Goal: Communication & Community: Ask a question

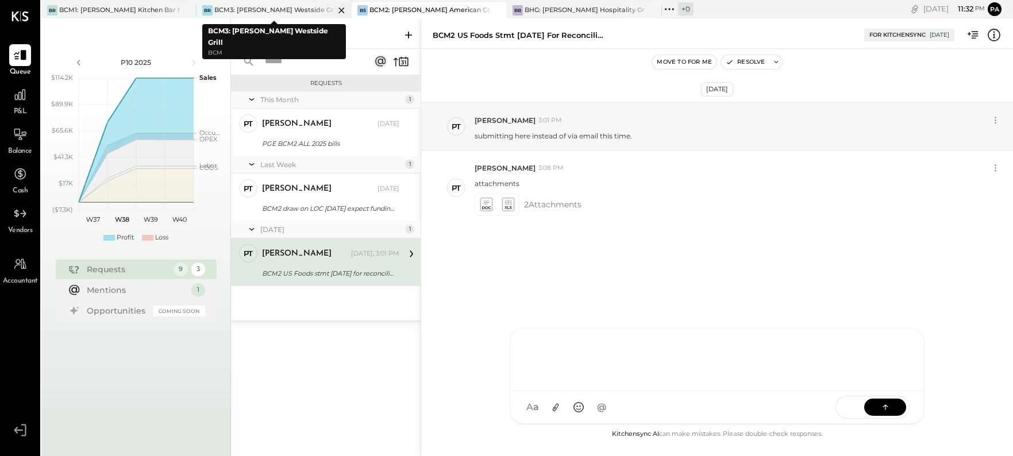
click at [278, 8] on div "BCM3: [PERSON_NAME] Westside Grill" at bounding box center [274, 10] width 120 height 9
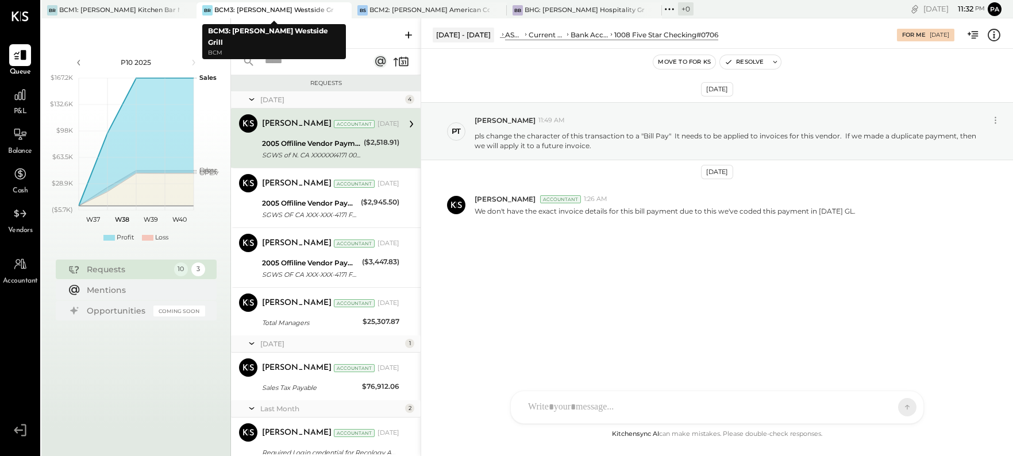
click at [307, 10] on div "BCM3: [PERSON_NAME] Westside Grill" at bounding box center [274, 10] width 120 height 9
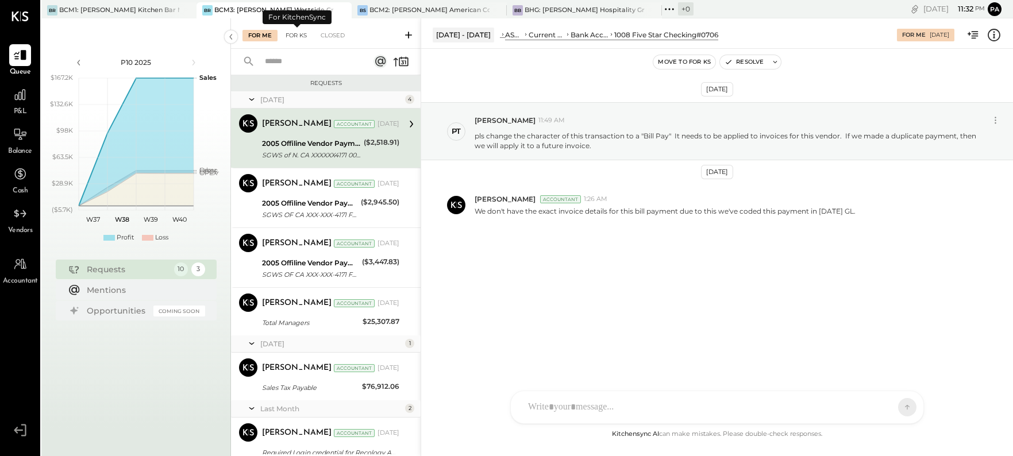
click at [299, 33] on div "For KS" at bounding box center [296, 35] width 33 height 11
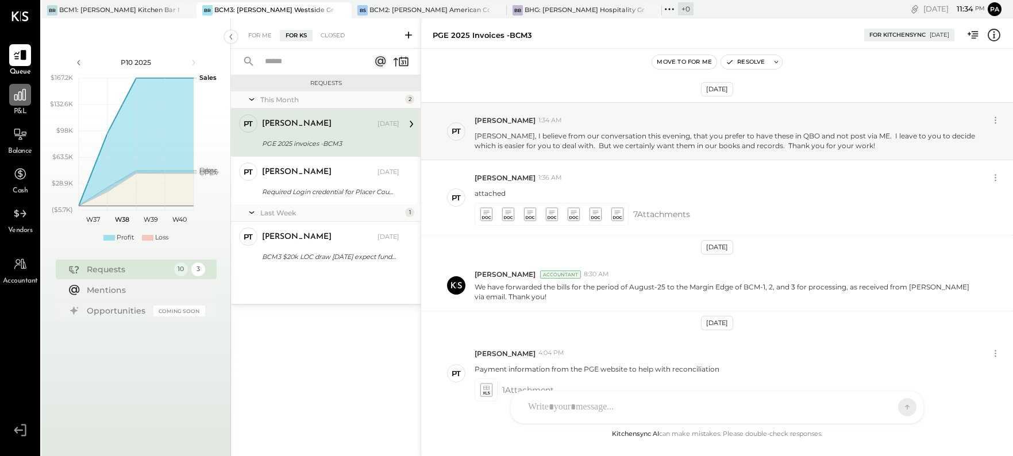
click at [20, 93] on icon at bounding box center [20, 94] width 15 height 15
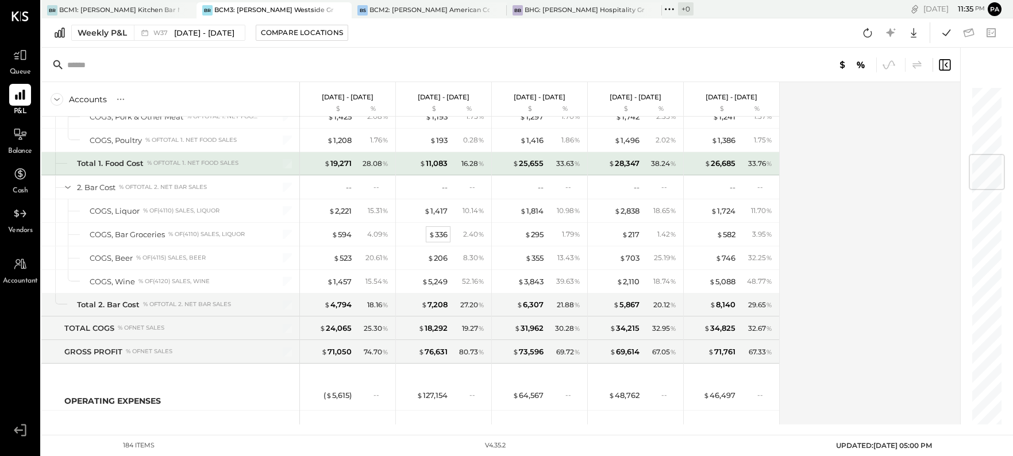
scroll to position [575, 0]
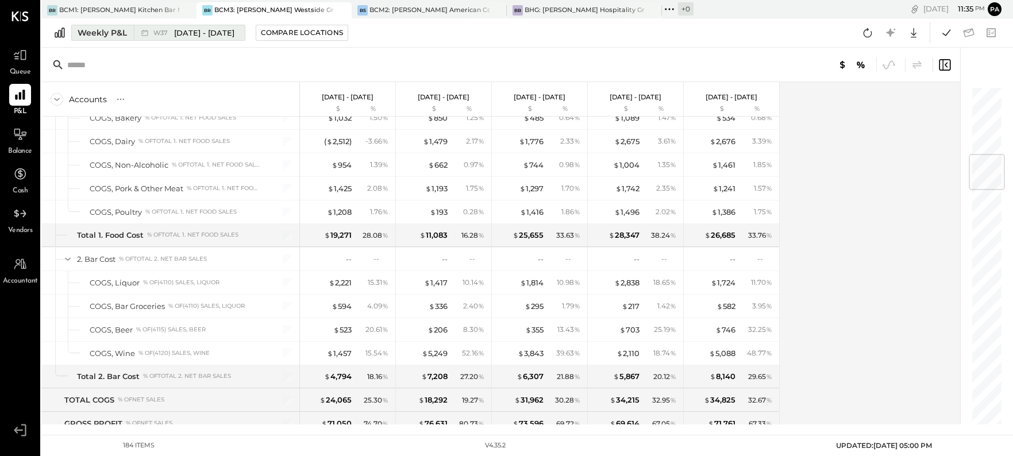
click at [124, 31] on div "Weekly P&L" at bounding box center [102, 32] width 49 height 11
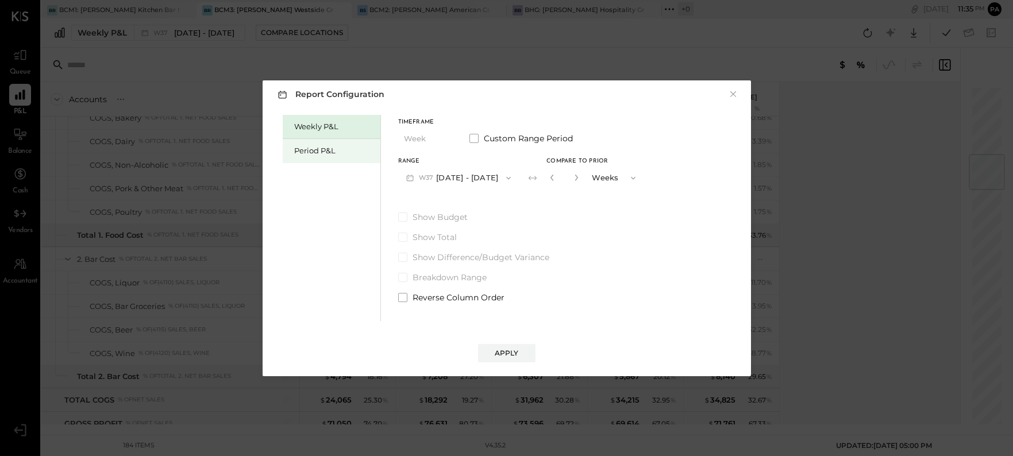
click at [306, 151] on div "Period P&L" at bounding box center [334, 150] width 80 height 11
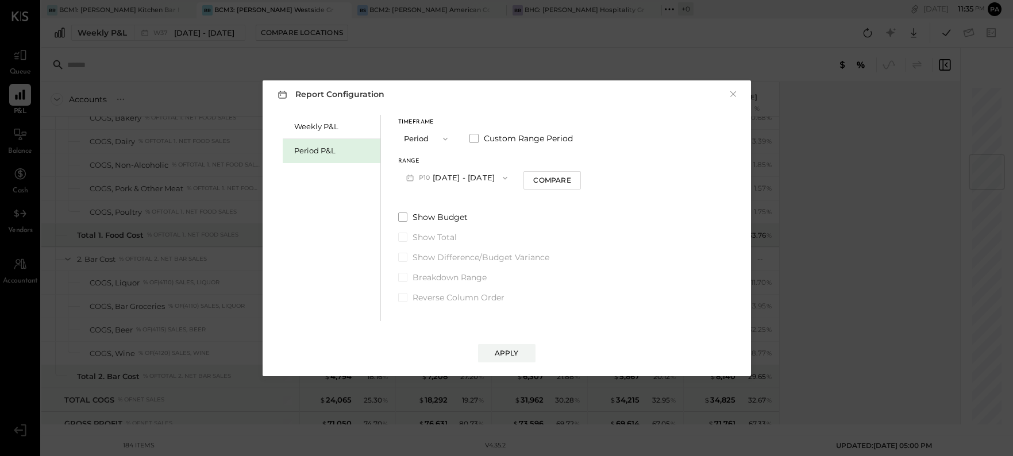
click at [510, 175] on icon "button" at bounding box center [505, 178] width 9 height 9
click at [432, 248] on span "[DATE] - [DATE]" at bounding box center [452, 252] width 55 height 10
click at [512, 179] on icon "button" at bounding box center [506, 178] width 9 height 9
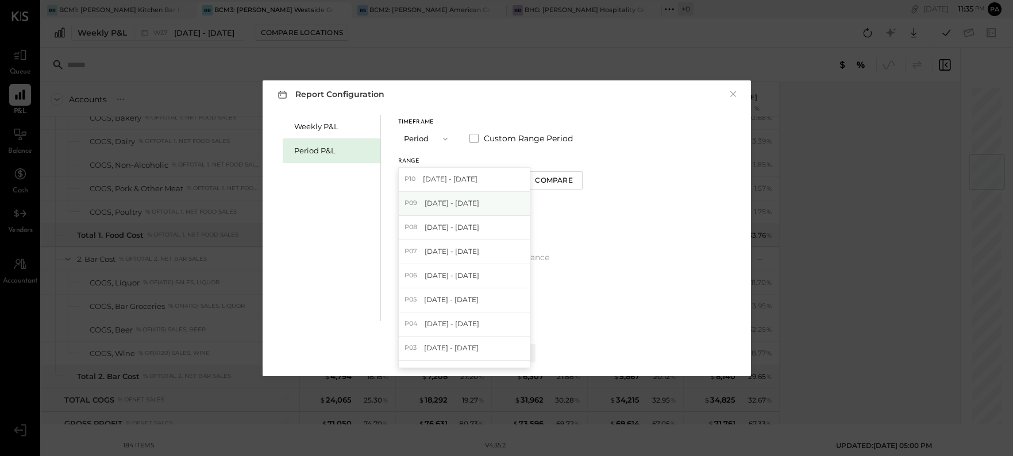
click at [445, 203] on span "[DATE] - [DATE]" at bounding box center [452, 203] width 55 height 10
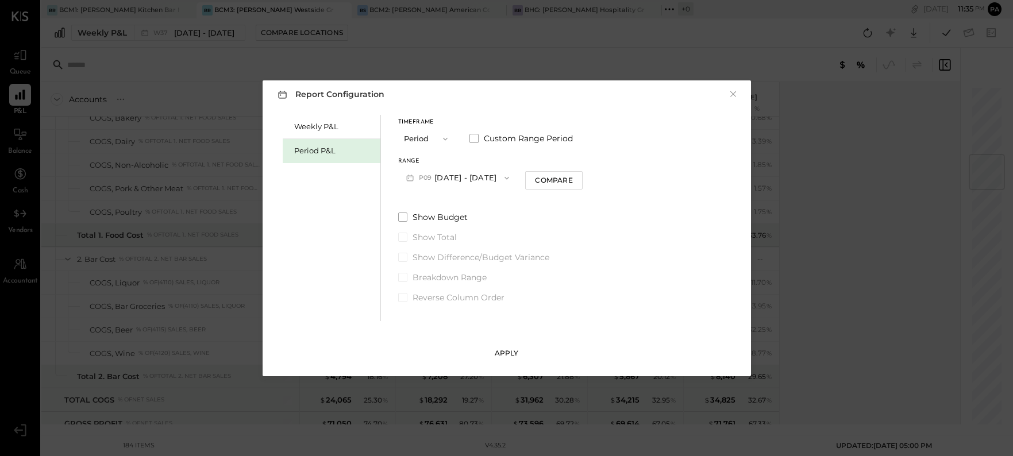
click at [508, 347] on button "Apply" at bounding box center [506, 353] width 57 height 18
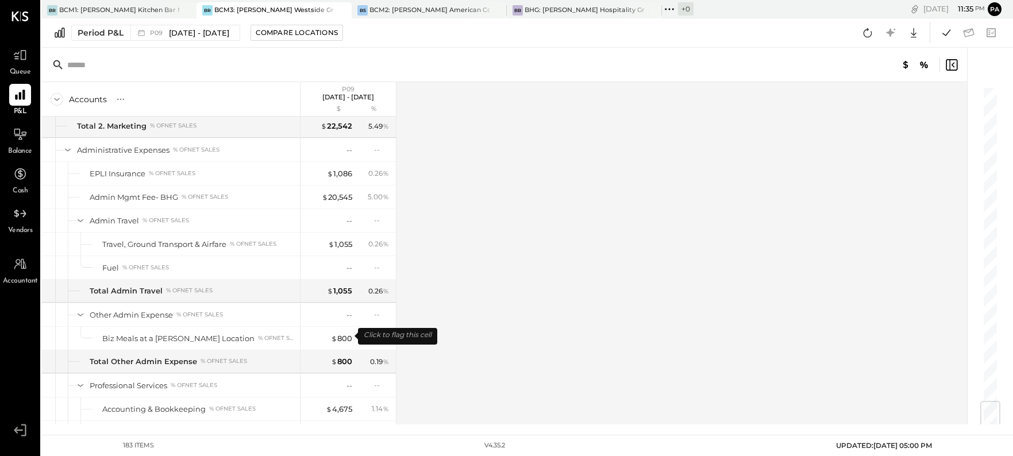
scroll to position [2659, 0]
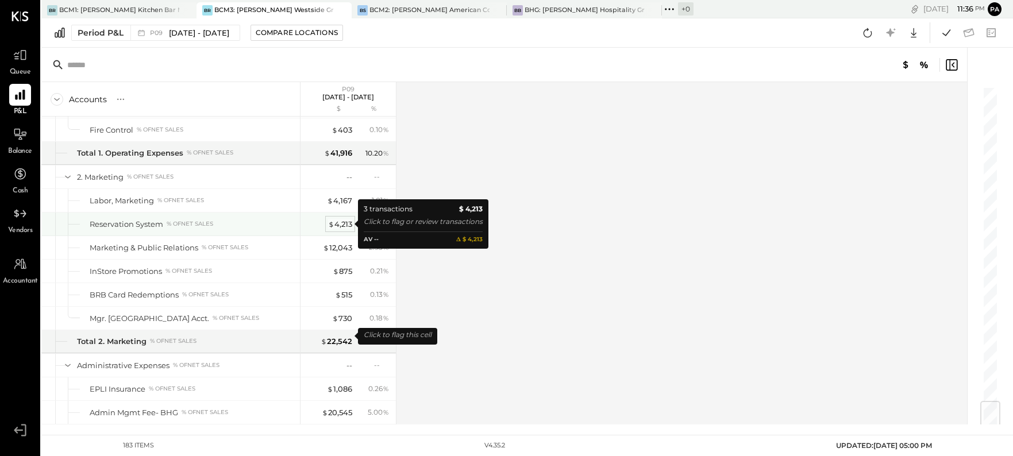
click at [340, 225] on div "$ 4,213" at bounding box center [340, 224] width 24 height 11
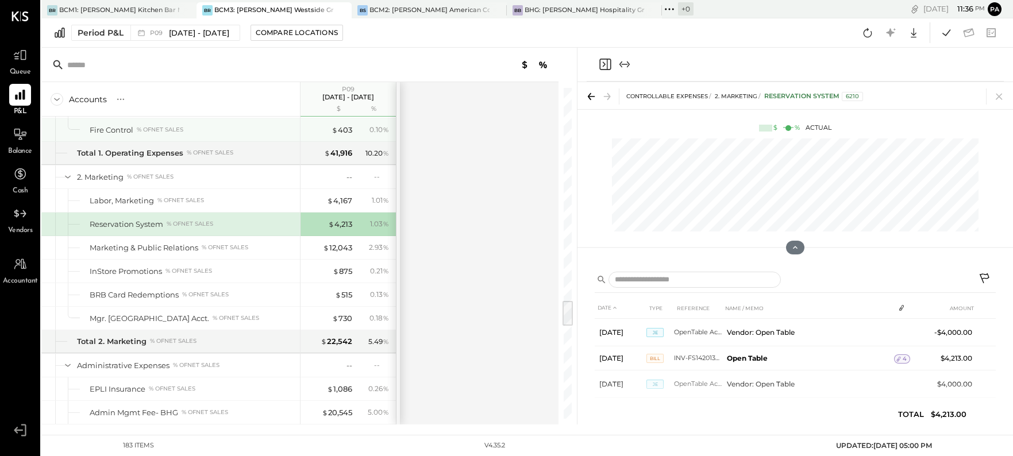
scroll to position [2587, 0]
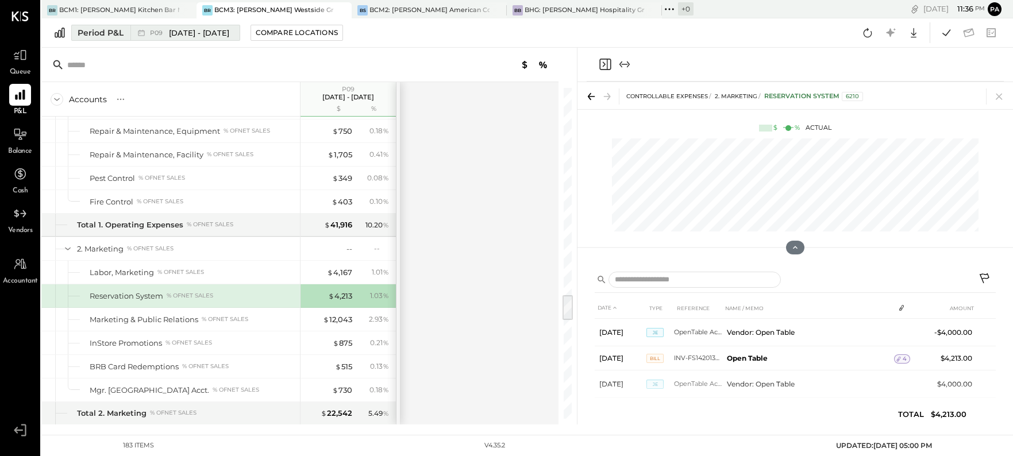
click at [208, 33] on span "[DATE] - [DATE]" at bounding box center [199, 33] width 60 height 11
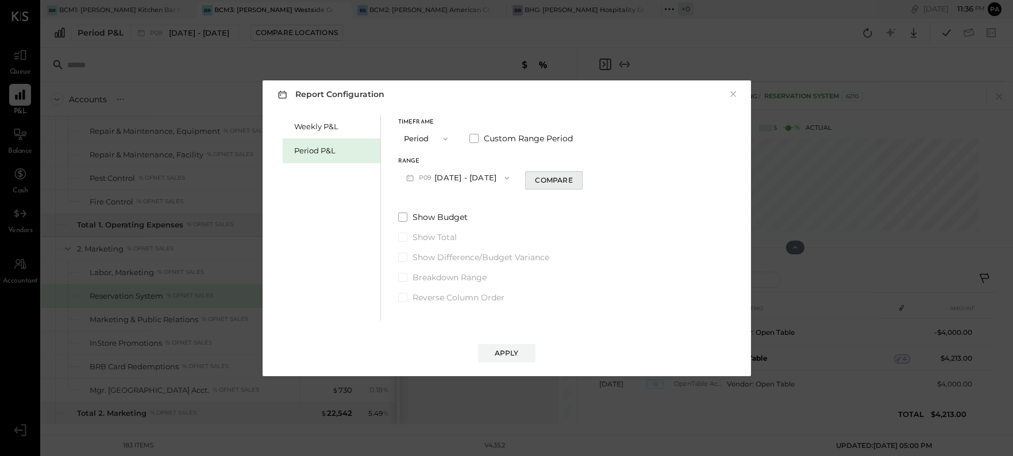
click at [573, 179] on div "Compare" at bounding box center [553, 180] width 37 height 10
click at [578, 178] on icon "button" at bounding box center [574, 177] width 7 height 7
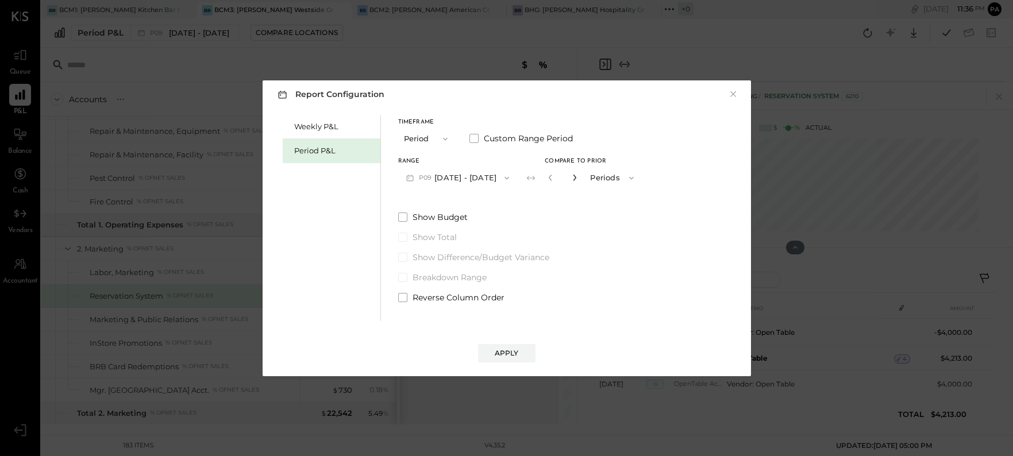
click at [578, 178] on icon "button" at bounding box center [574, 177] width 7 height 7
type input "*"
click at [514, 350] on div "Apply" at bounding box center [507, 353] width 24 height 10
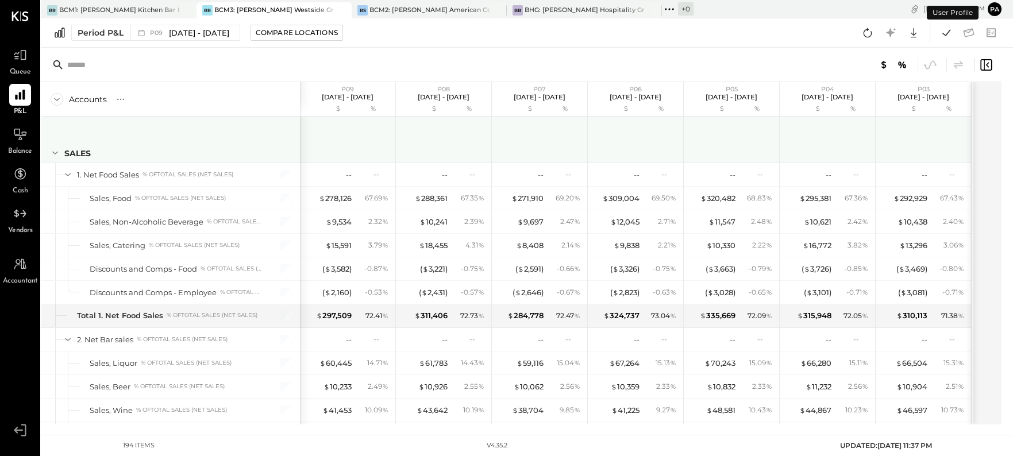
drag, startPoint x: 52, startPoint y: 153, endPoint x: 99, endPoint y: 179, distance: 53.8
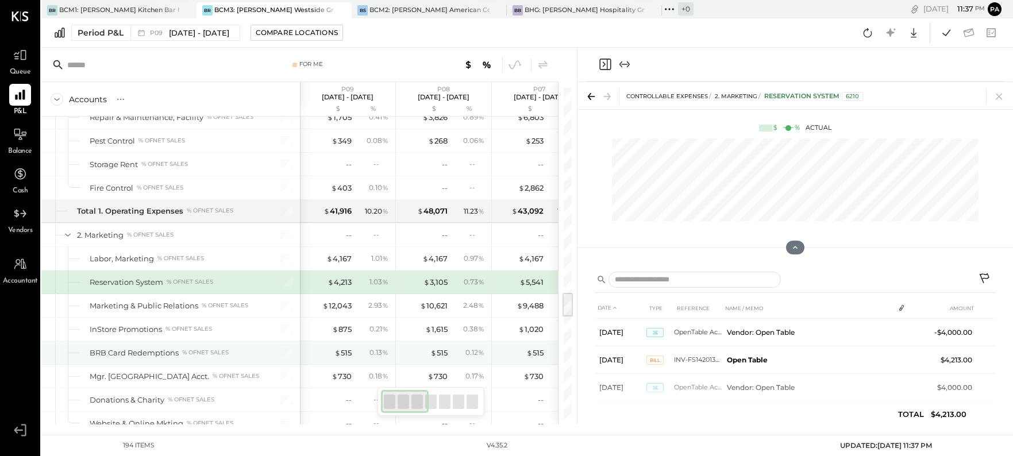
scroll to position [2720, 0]
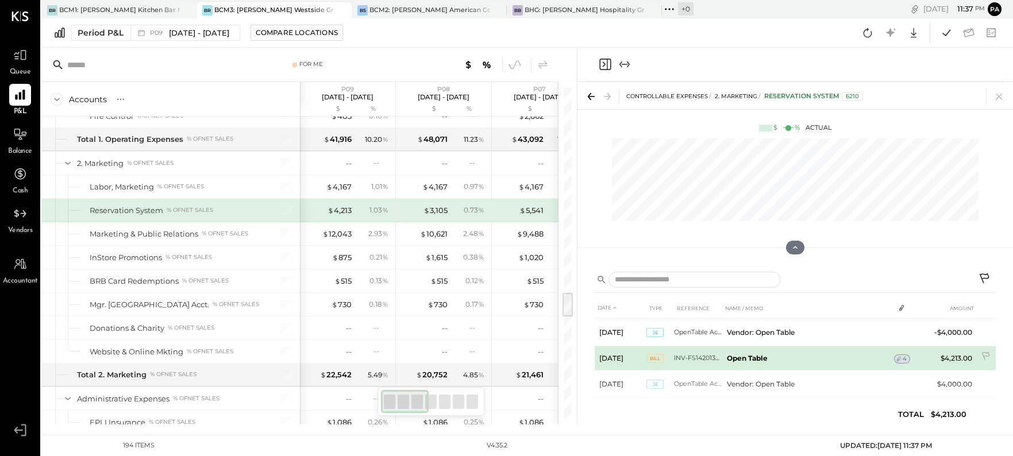
click at [739, 356] on b "Open Table" at bounding box center [747, 358] width 41 height 9
click at [656, 358] on span "Bill" at bounding box center [655, 358] width 17 height 9
click at [655, 358] on span "Bill" at bounding box center [655, 358] width 17 height 9
click at [747, 356] on b "Open Table" at bounding box center [747, 358] width 41 height 9
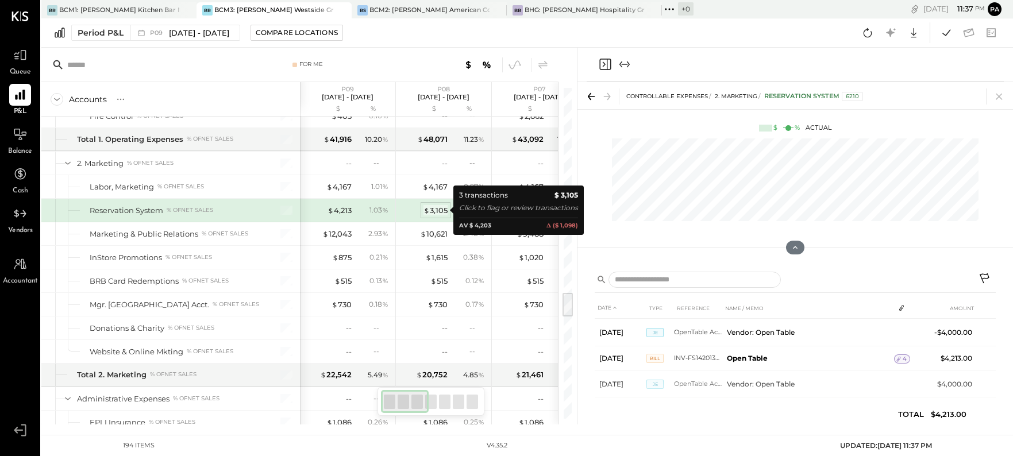
click at [436, 209] on div "$ 3,105" at bounding box center [436, 210] width 24 height 11
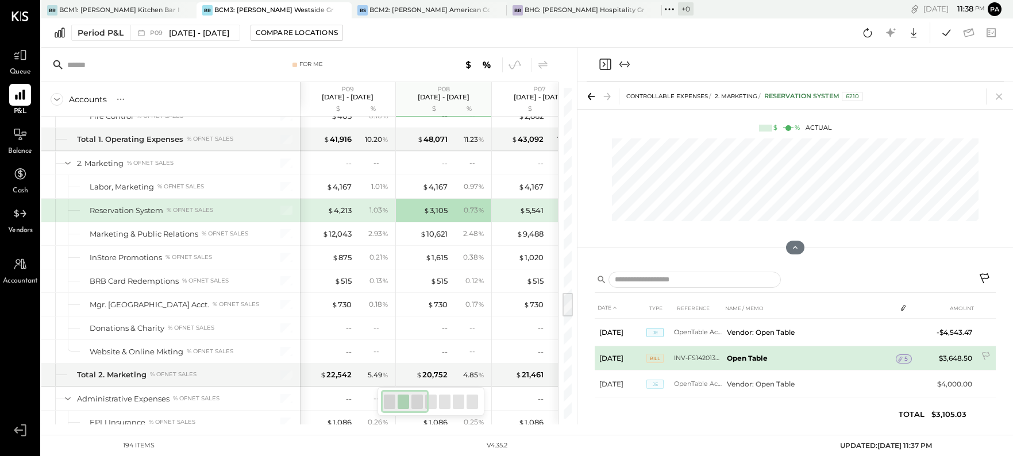
click at [903, 359] on icon at bounding box center [901, 359] width 8 height 8
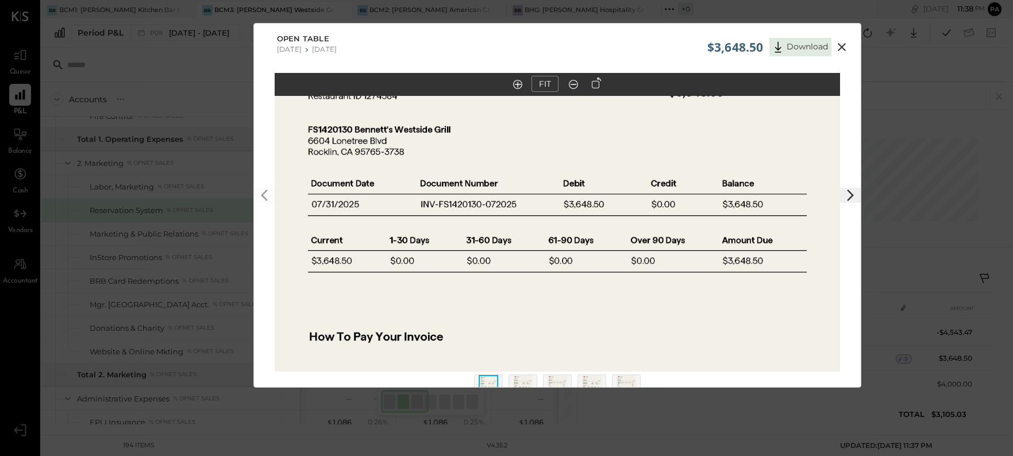
click at [840, 44] on icon at bounding box center [842, 47] width 14 height 14
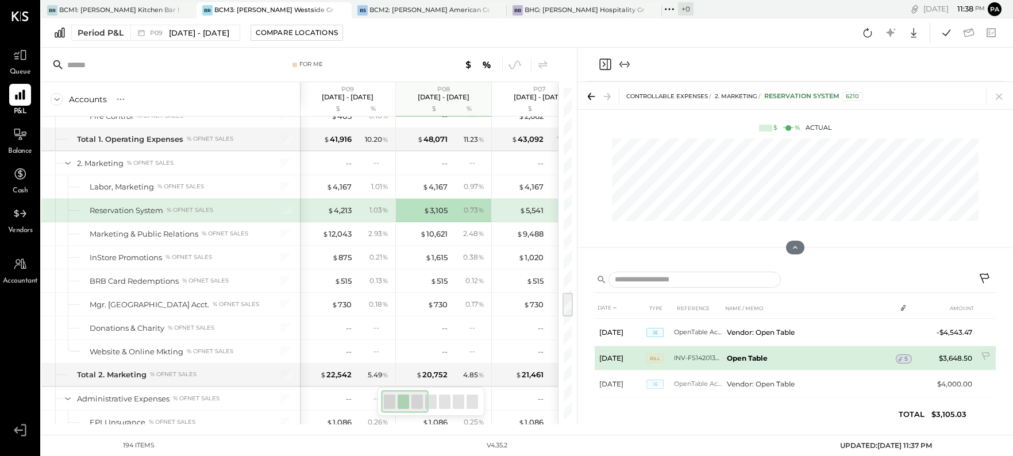
click at [903, 358] on icon at bounding box center [901, 359] width 8 height 8
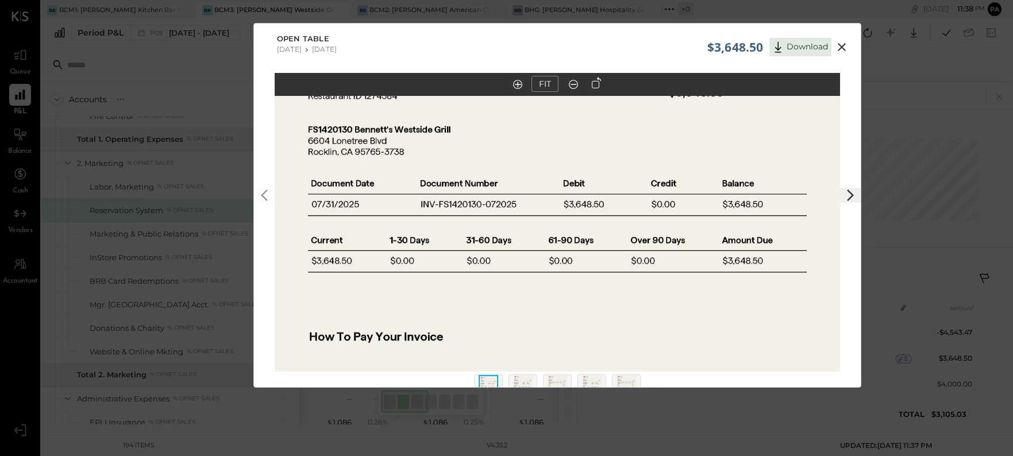
click at [837, 45] on icon at bounding box center [842, 47] width 14 height 14
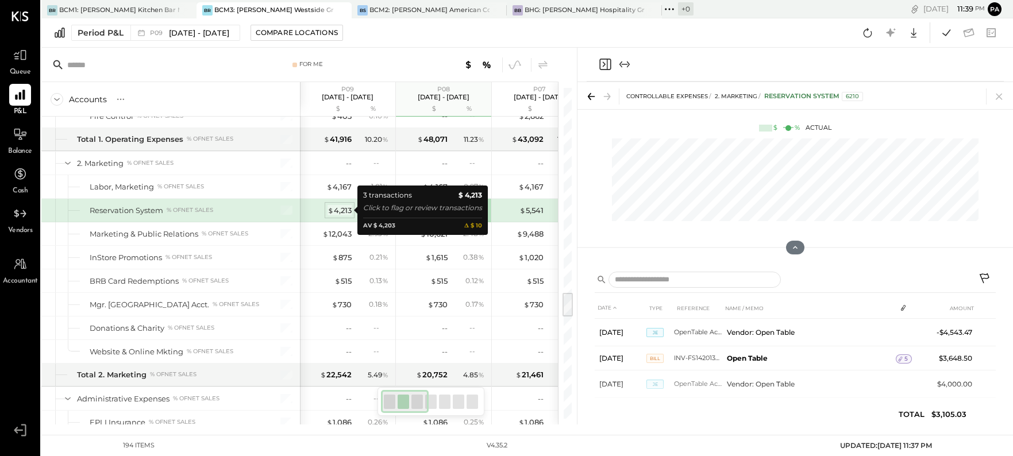
click at [344, 207] on div "$ 4,213" at bounding box center [340, 210] width 24 height 11
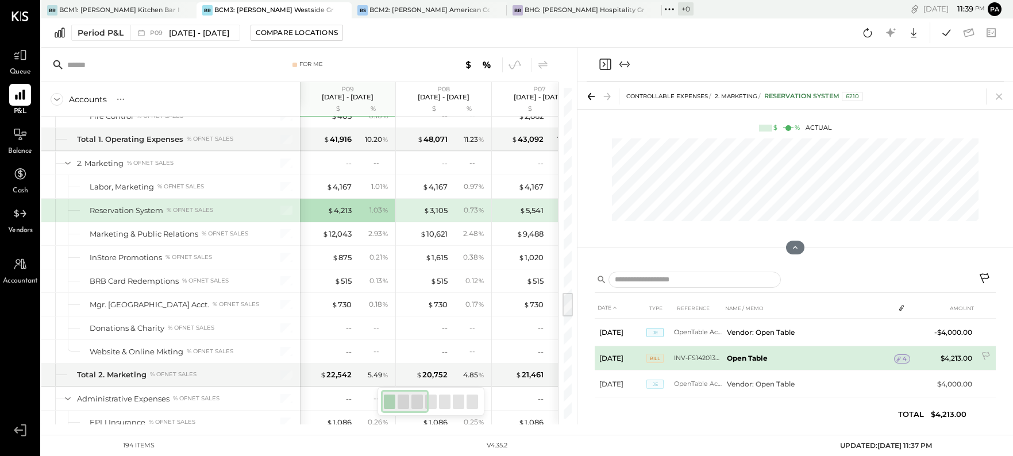
click at [901, 358] on icon at bounding box center [899, 359] width 8 height 8
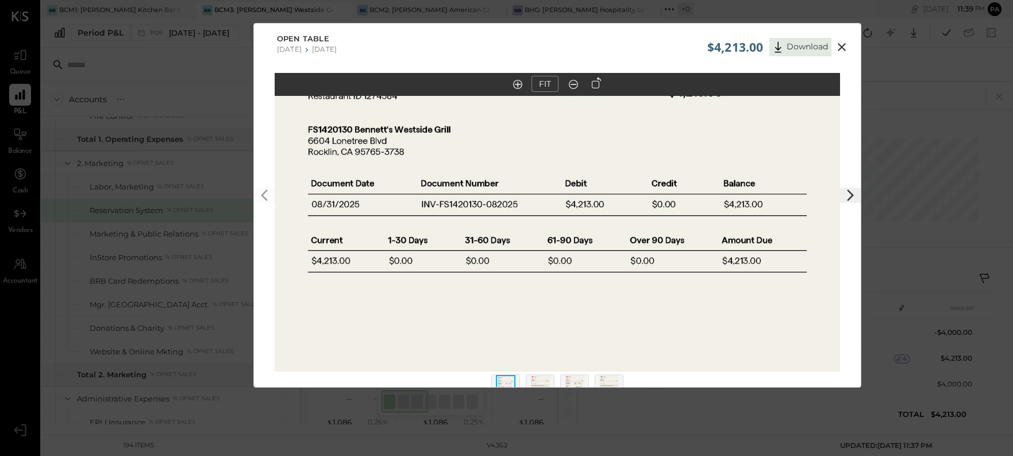
click at [839, 45] on icon at bounding box center [842, 47] width 8 height 8
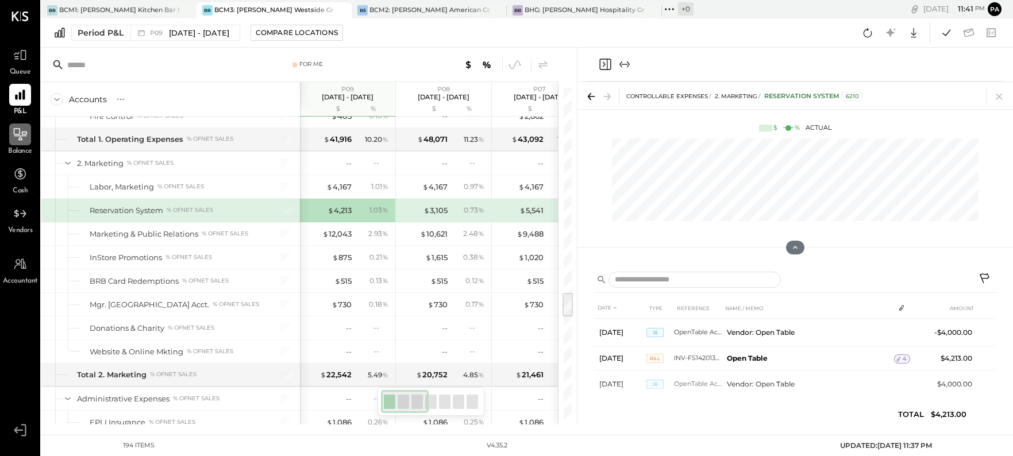
click at [20, 132] on icon at bounding box center [20, 134] width 13 height 12
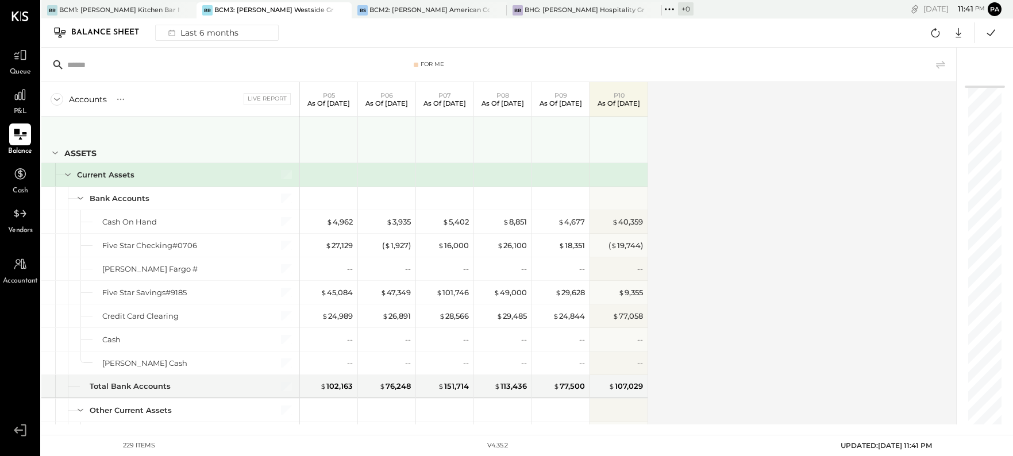
click at [56, 151] on icon at bounding box center [55, 153] width 13 height 13
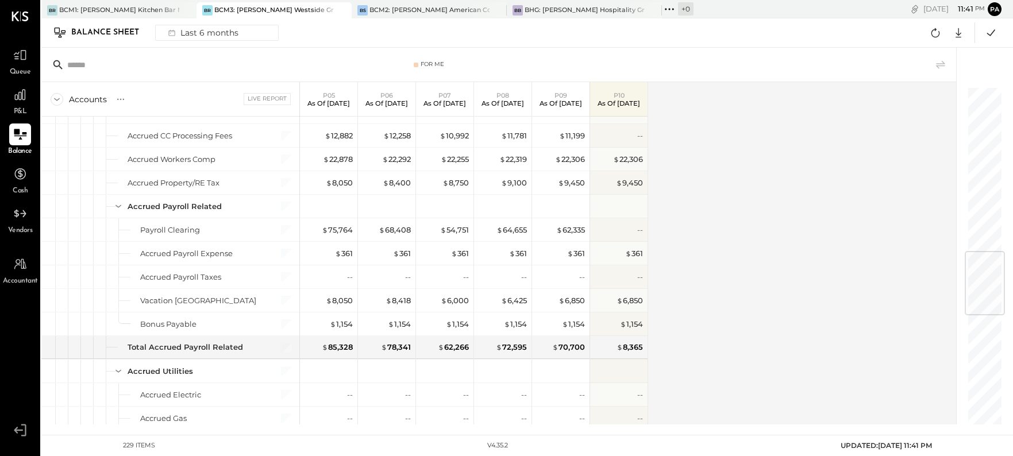
scroll to position [790, 0]
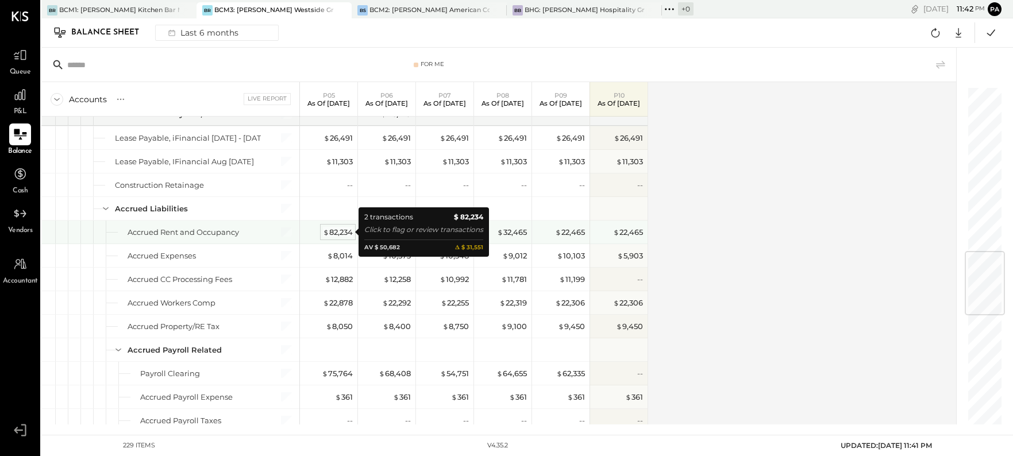
click at [337, 232] on div "$ 82,234" at bounding box center [338, 232] width 30 height 11
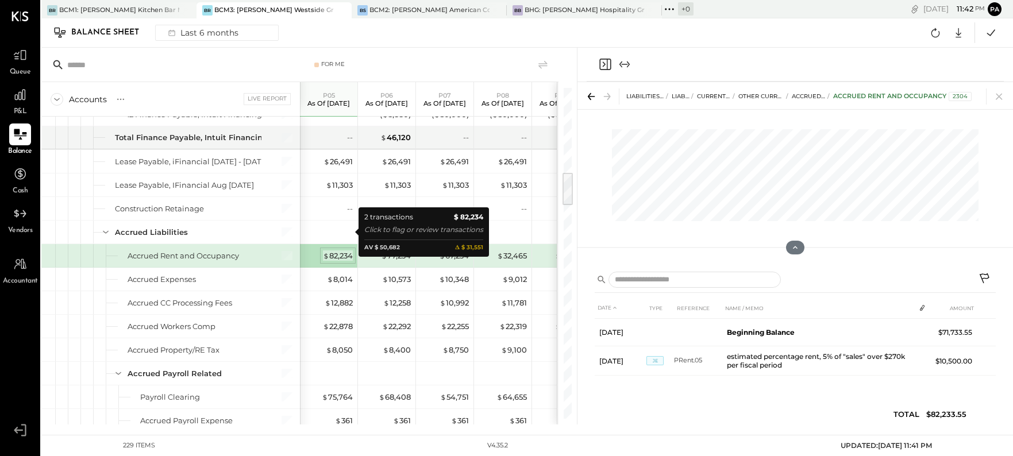
scroll to position [814, 0]
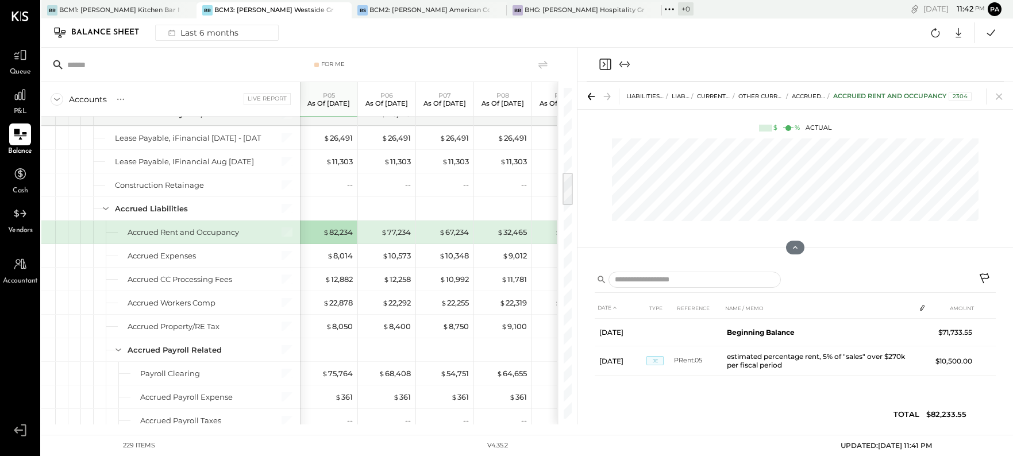
click at [578, 223] on div at bounding box center [796, 181] width 436 height 97
click at [546, 99] on p "As of [DATE]" at bounding box center [561, 103] width 43 height 8
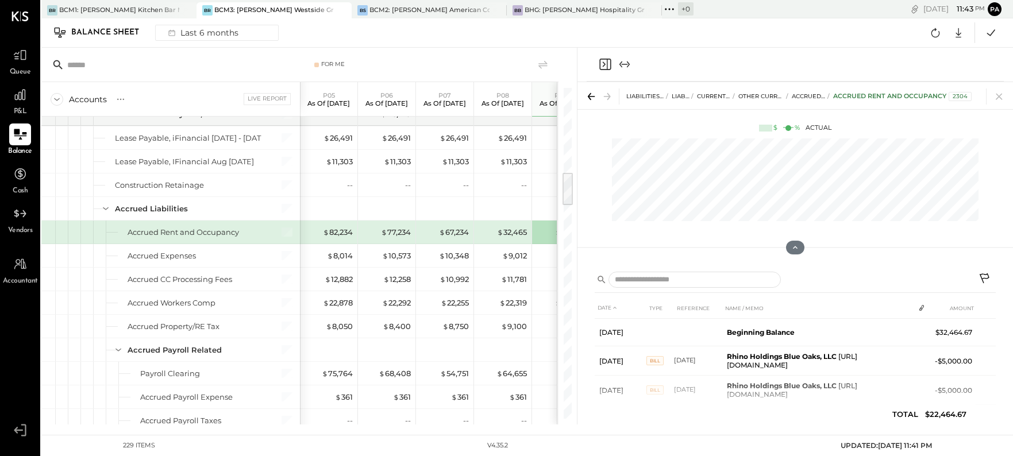
click at [551, 229] on div "$ 22,465" at bounding box center [562, 232] width 46 height 11
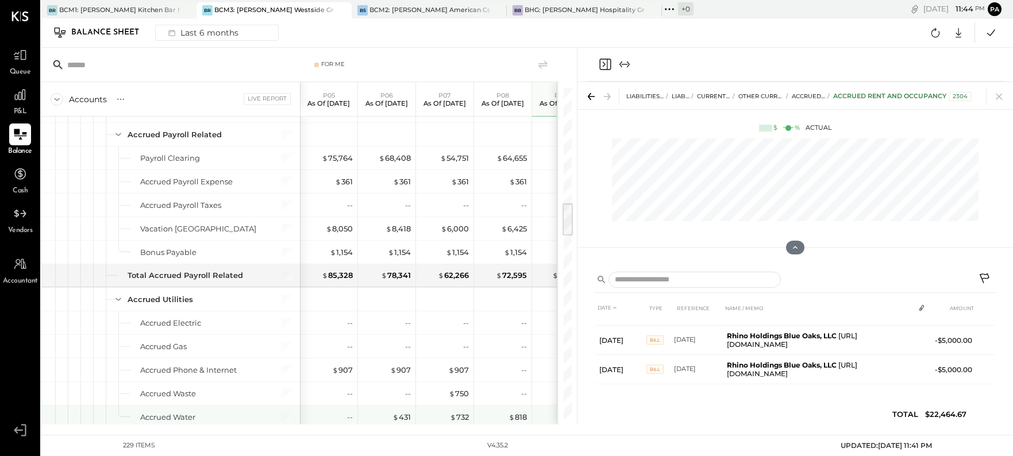
scroll to position [1101, 0]
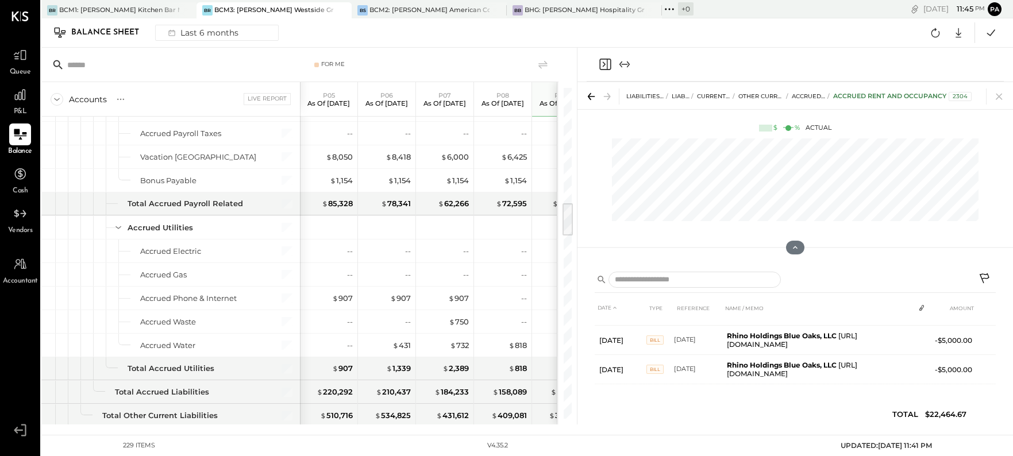
click at [588, 97] on icon at bounding box center [591, 97] width 16 height 16
click at [604, 63] on icon "Close panel" at bounding box center [605, 64] width 14 height 14
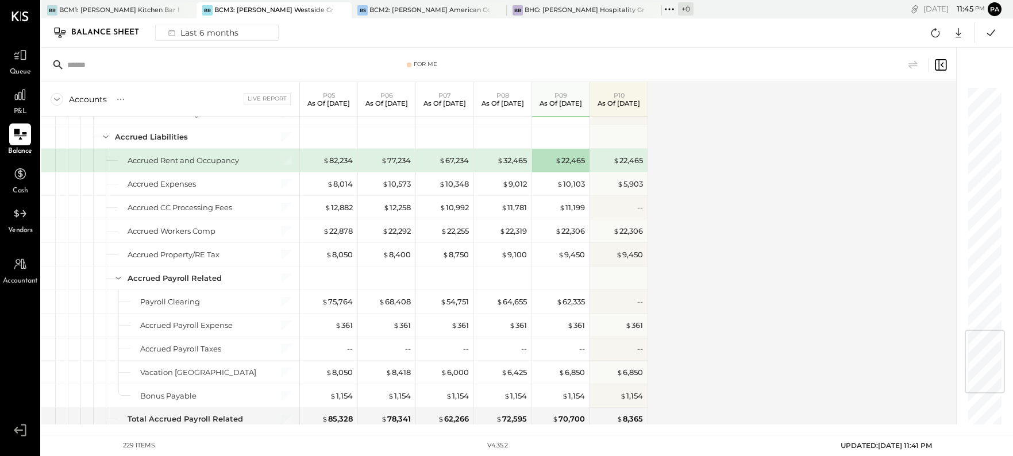
scroll to position [1173, 0]
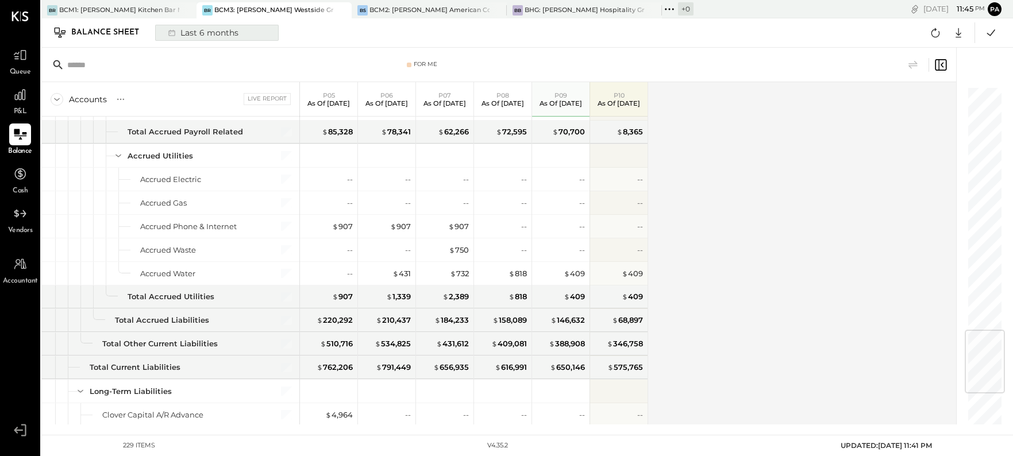
click at [222, 30] on div "Last 6 months" at bounding box center [203, 32] width 82 height 15
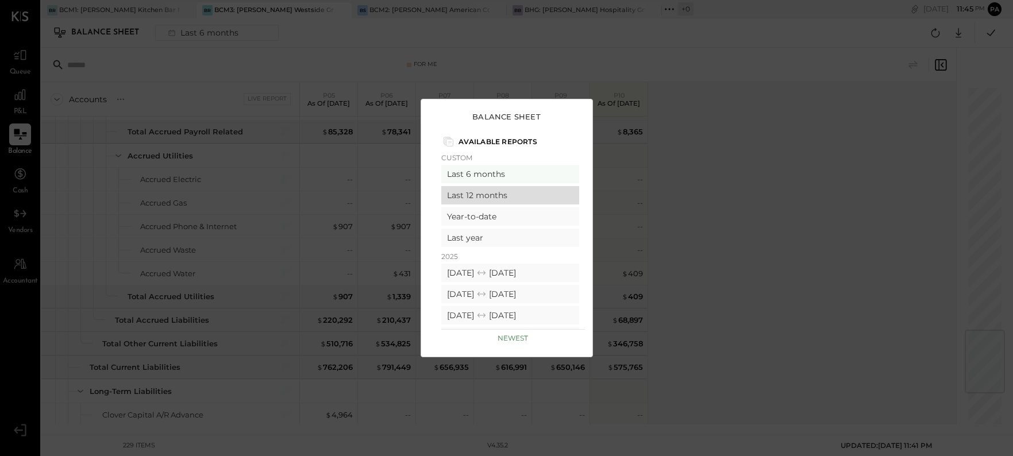
click at [489, 193] on div "Last 12 months" at bounding box center [510, 195] width 138 height 18
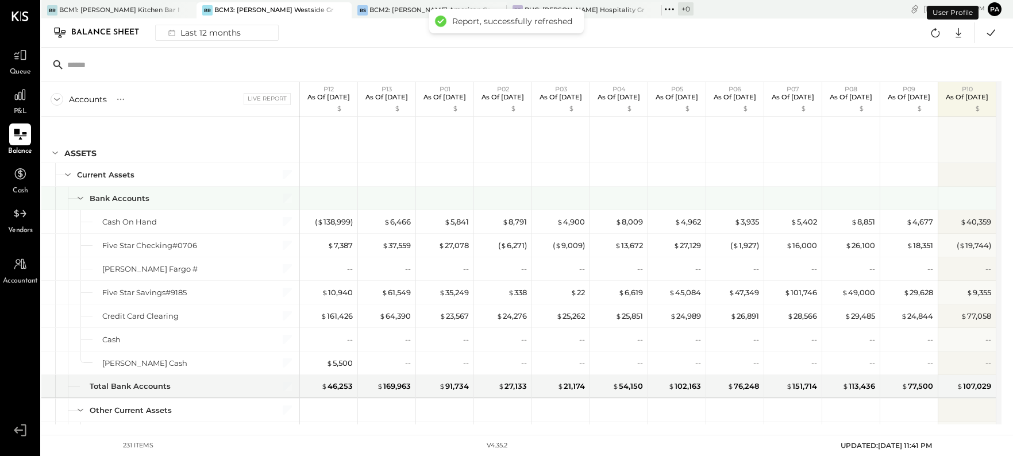
click at [53, 151] on icon at bounding box center [55, 153] width 13 height 13
click at [0, 0] on icon at bounding box center [0, 0] width 0 height 0
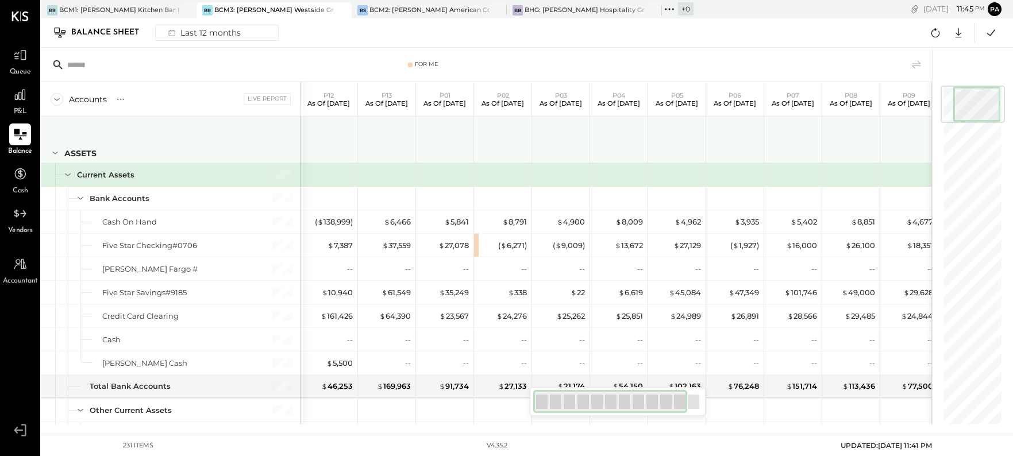
click at [53, 152] on icon at bounding box center [55, 153] width 13 height 13
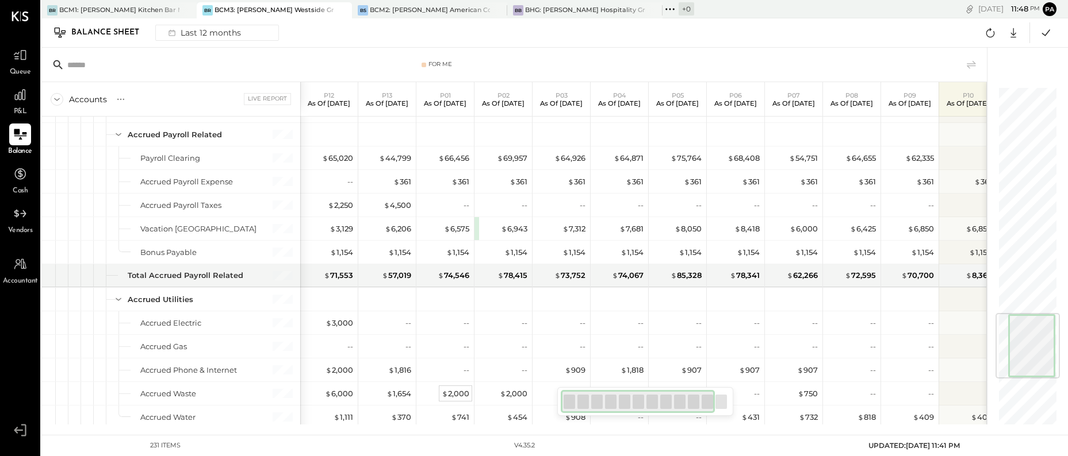
scroll to position [1078, 0]
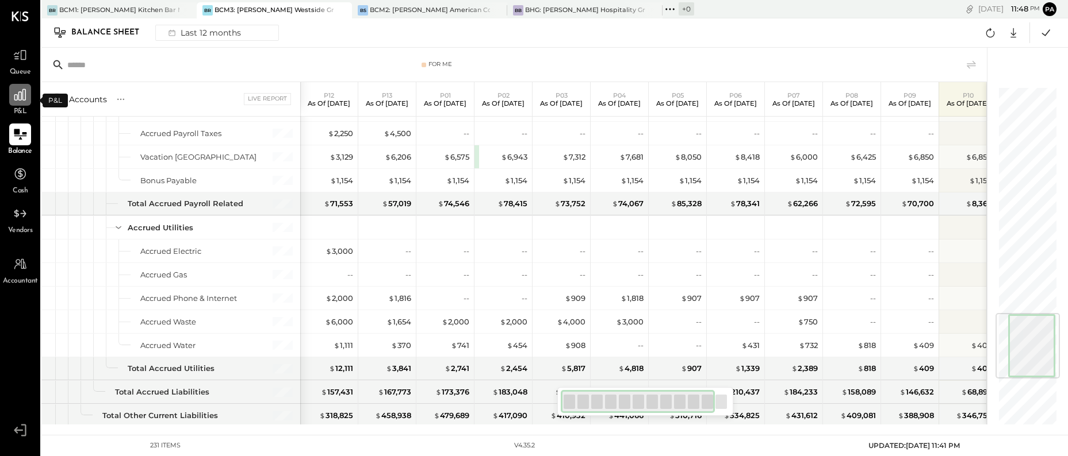
drag, startPoint x: 19, startPoint y: 93, endPoint x: 28, endPoint y: 95, distance: 9.6
click at [19, 93] on icon at bounding box center [19, 94] width 11 height 11
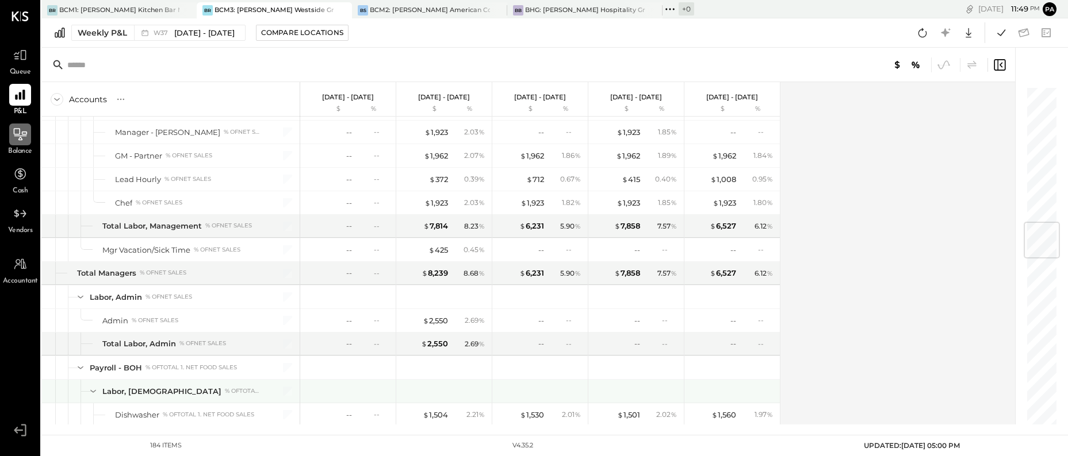
scroll to position [1222, 0]
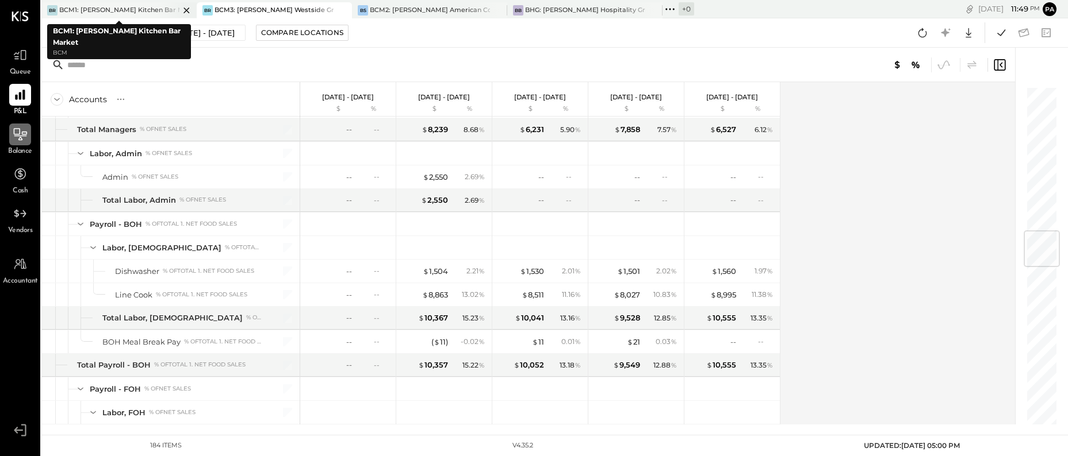
click at [110, 8] on div "BCM1: [PERSON_NAME] Kitchen Bar Market" at bounding box center [119, 10] width 120 height 9
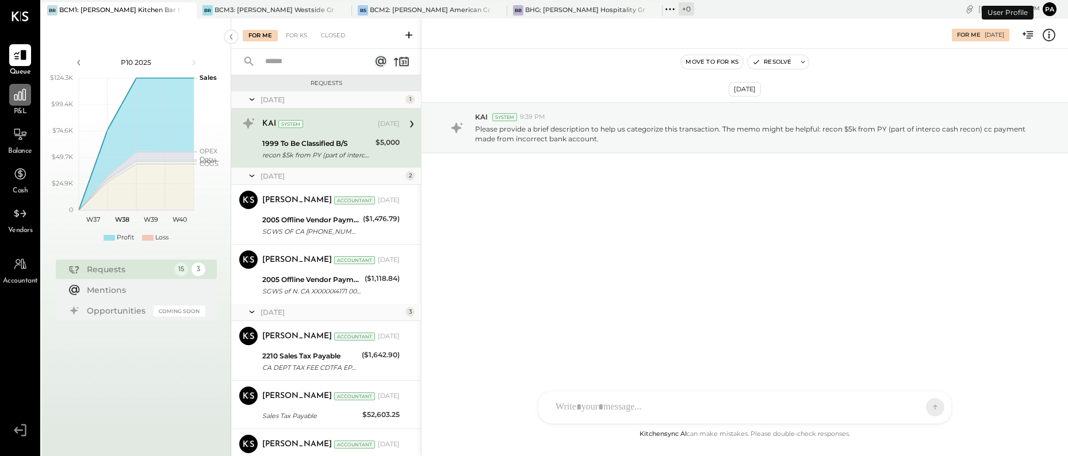
click at [18, 94] on icon at bounding box center [19, 94] width 11 height 11
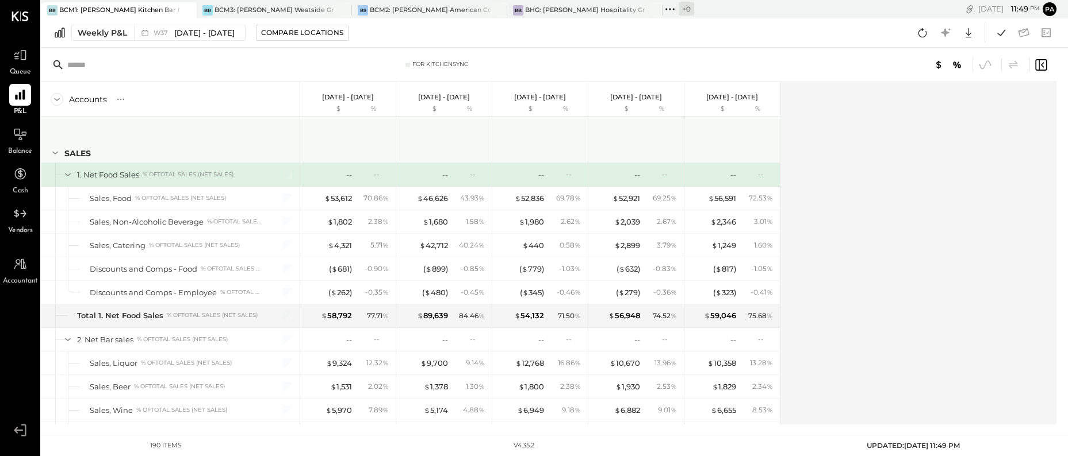
click at [51, 152] on icon at bounding box center [55, 153] width 13 height 13
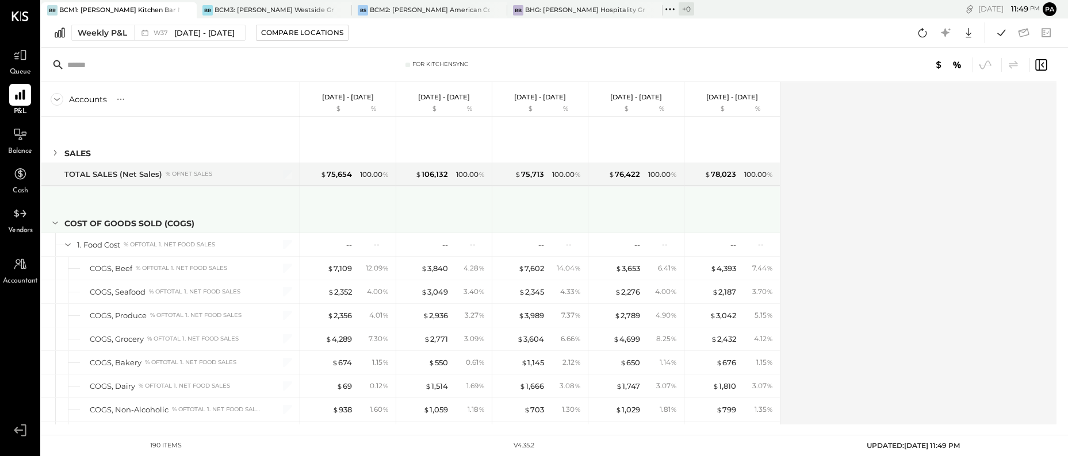
click at [56, 222] on icon at bounding box center [55, 223] width 6 height 3
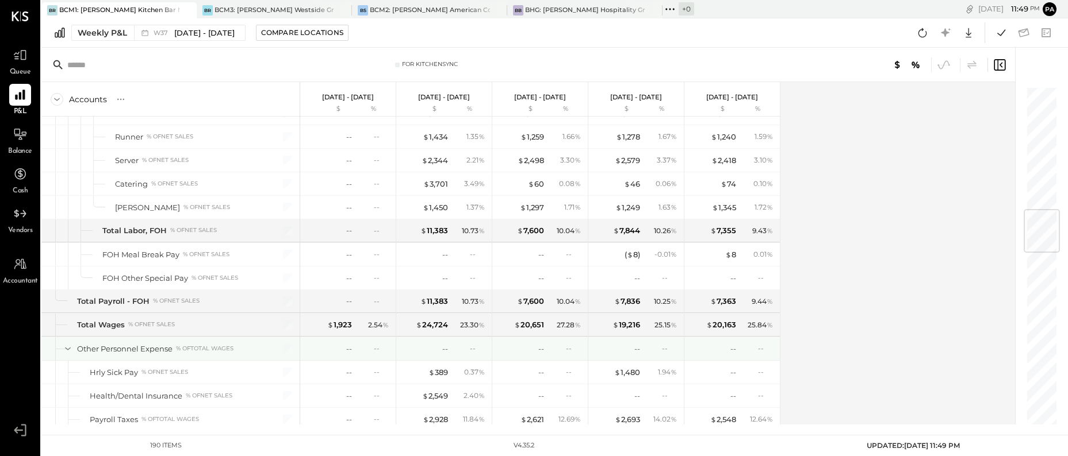
scroll to position [934, 0]
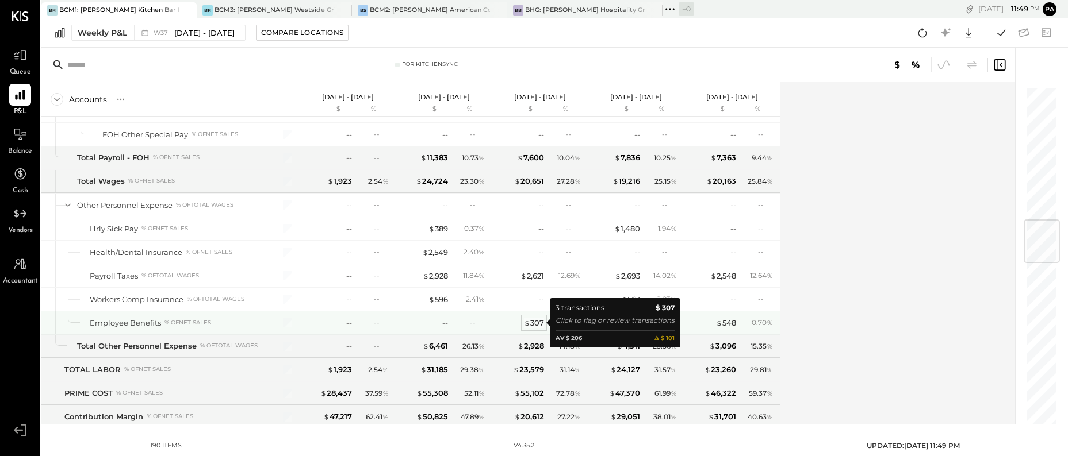
click at [537, 321] on div "$ 307" at bounding box center [534, 323] width 20 height 11
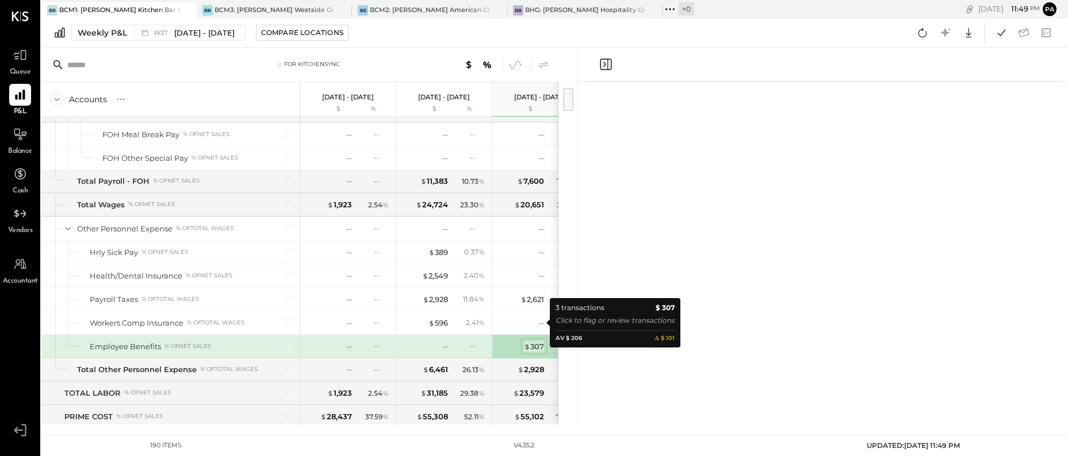
scroll to position [958, 0]
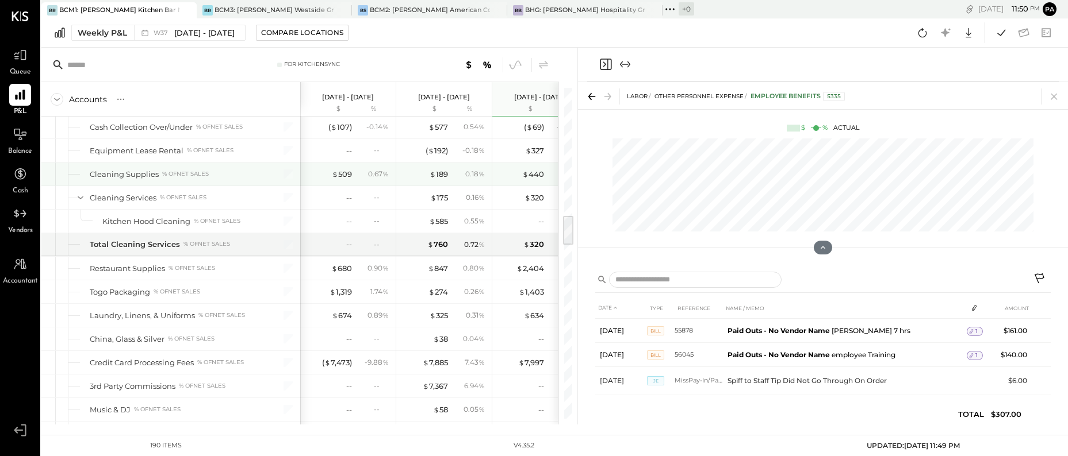
scroll to position [1317, 0]
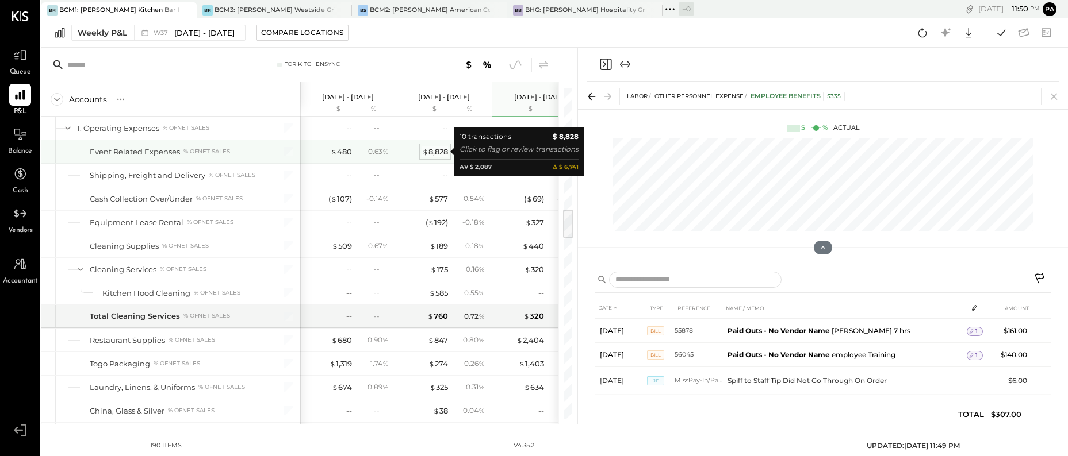
click at [436, 151] on div "$ 8,828" at bounding box center [435, 152] width 26 height 11
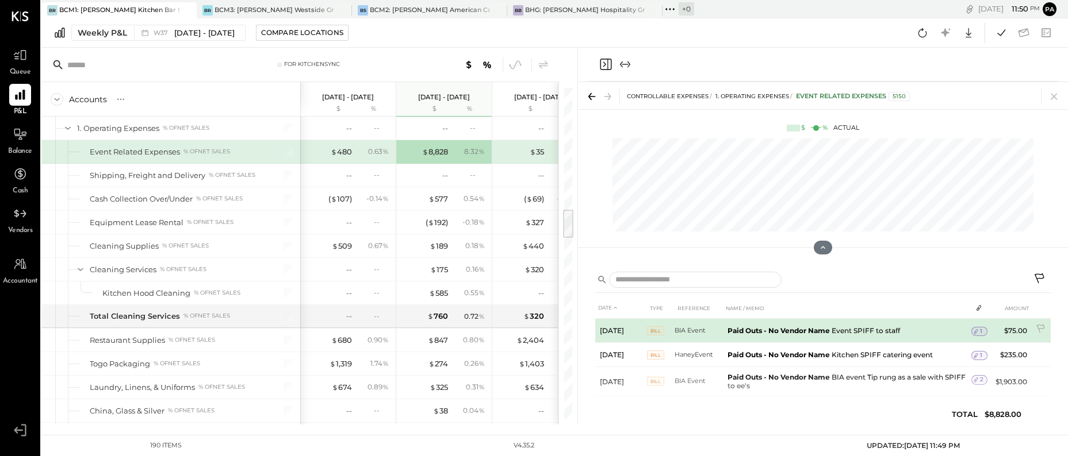
click at [980, 331] on span "1" at bounding box center [981, 332] width 2 height 8
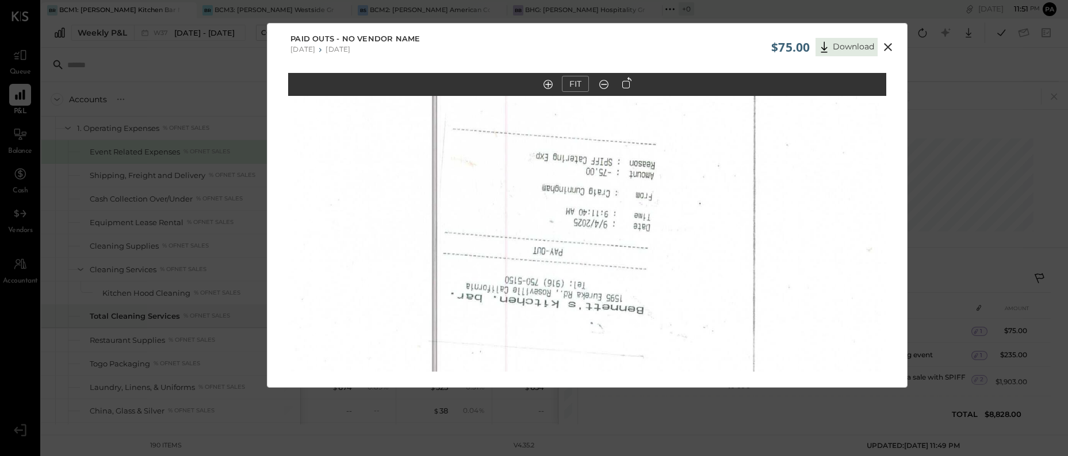
click at [888, 44] on icon at bounding box center [888, 47] width 14 height 14
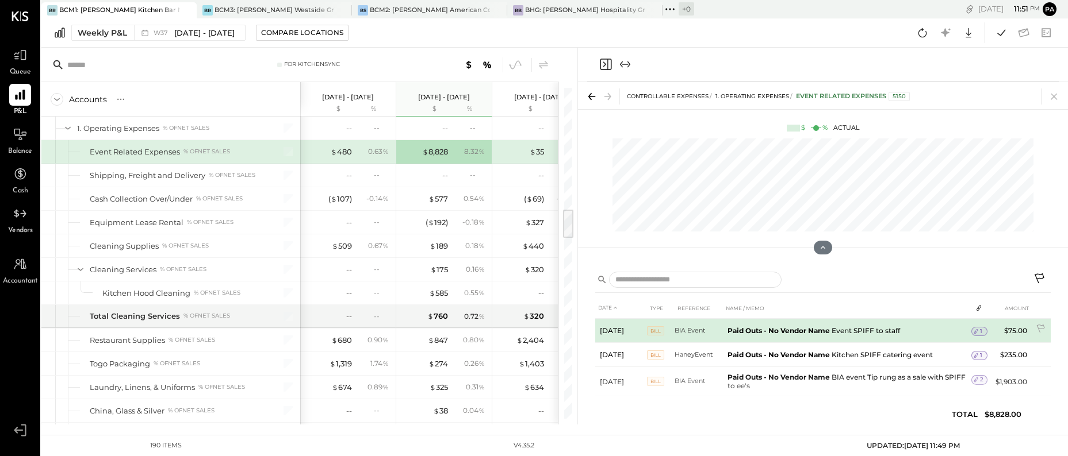
click at [865, 329] on td "Paid Outs - No Vendor Name Event SPIFF to staff" at bounding box center [847, 331] width 248 height 24
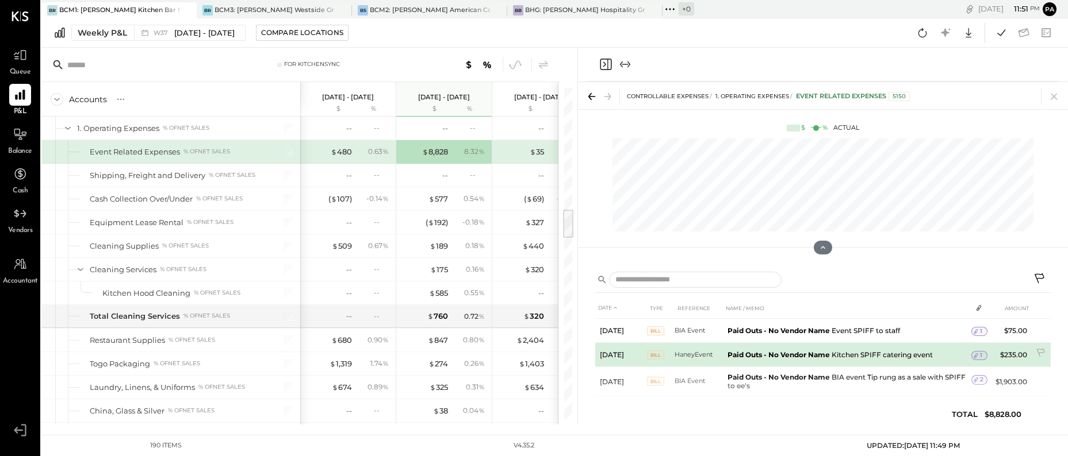
click at [980, 355] on span "1" at bounding box center [981, 356] width 2 height 8
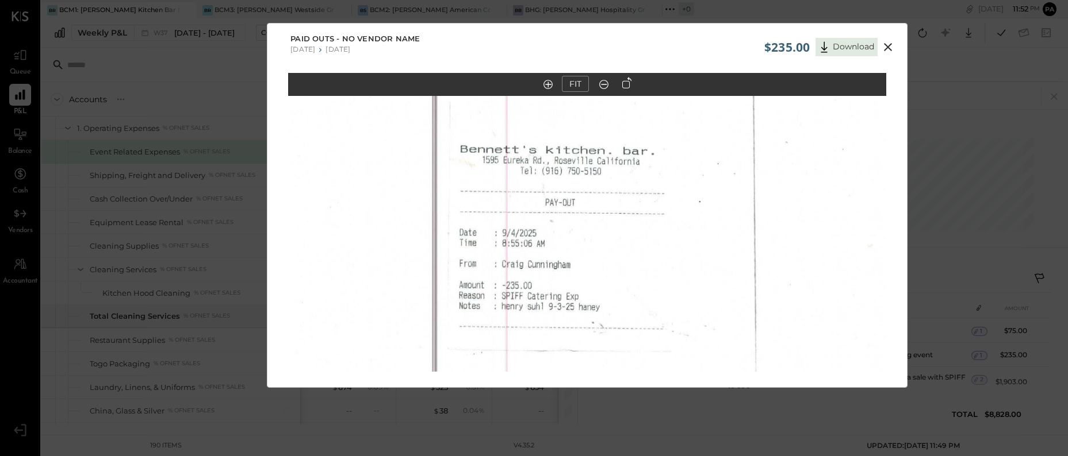
click at [888, 43] on icon at bounding box center [888, 47] width 14 height 14
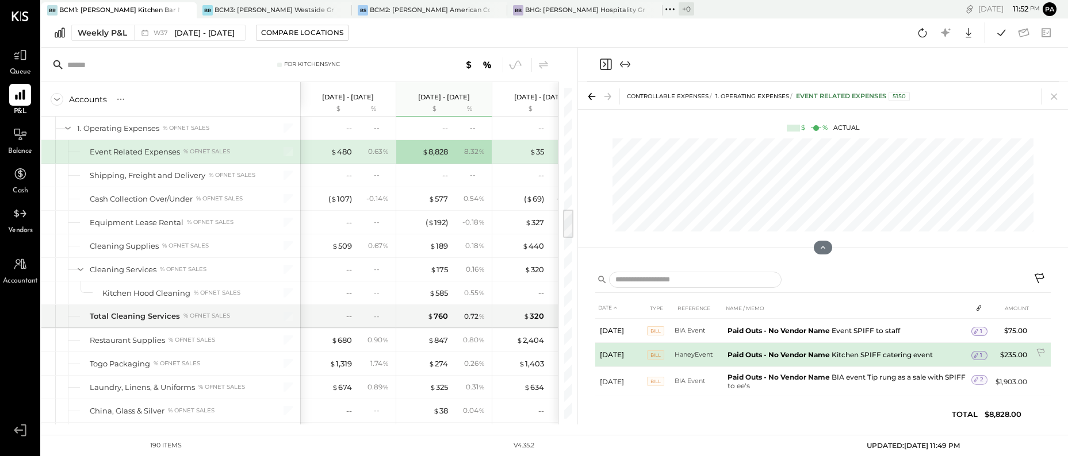
scroll to position [72, 0]
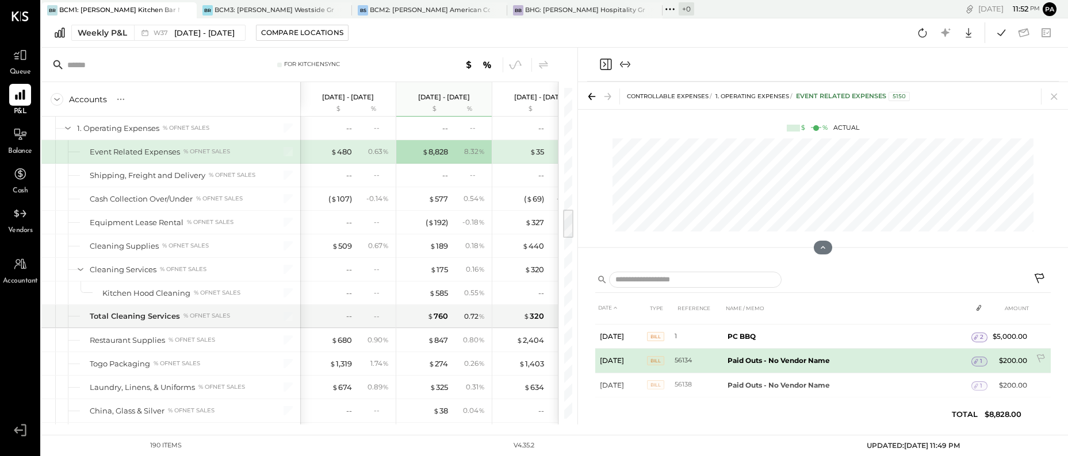
click at [975, 360] on icon at bounding box center [976, 362] width 8 height 8
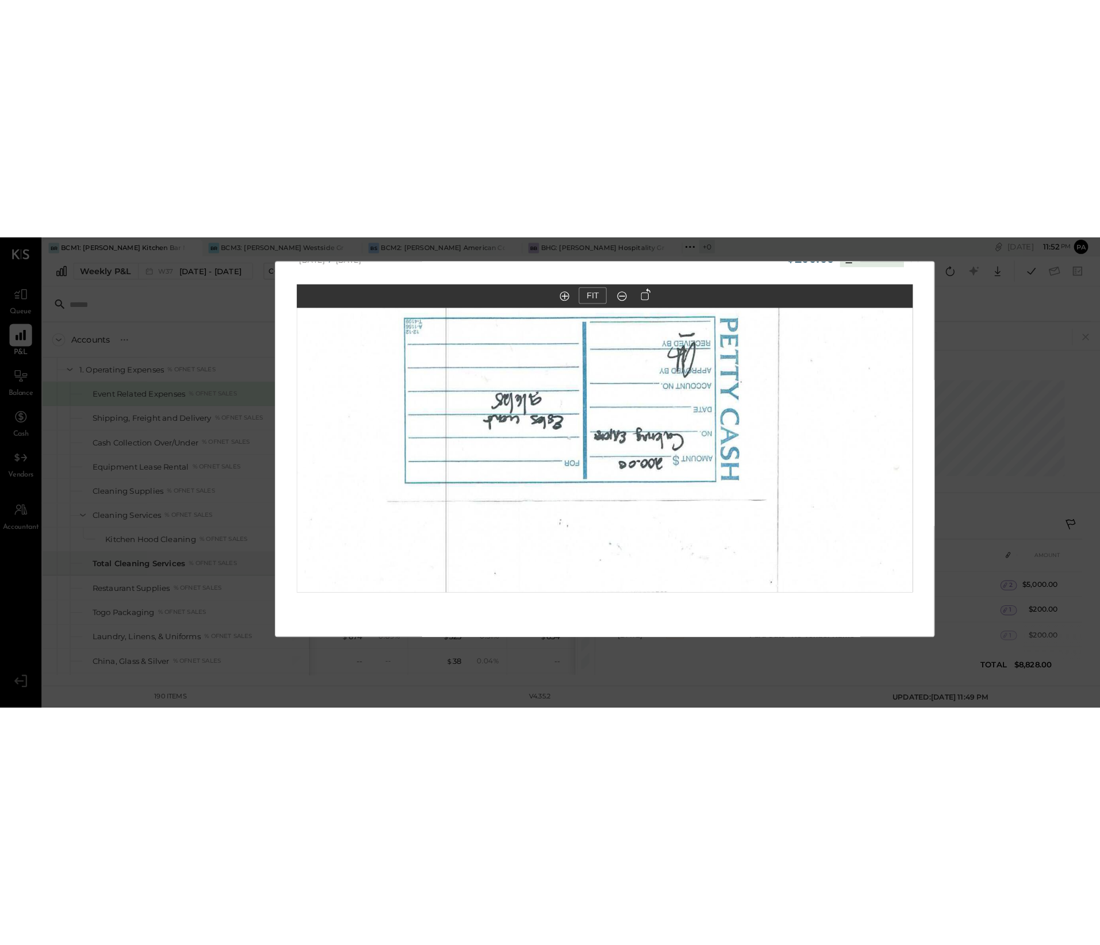
scroll to position [0, 0]
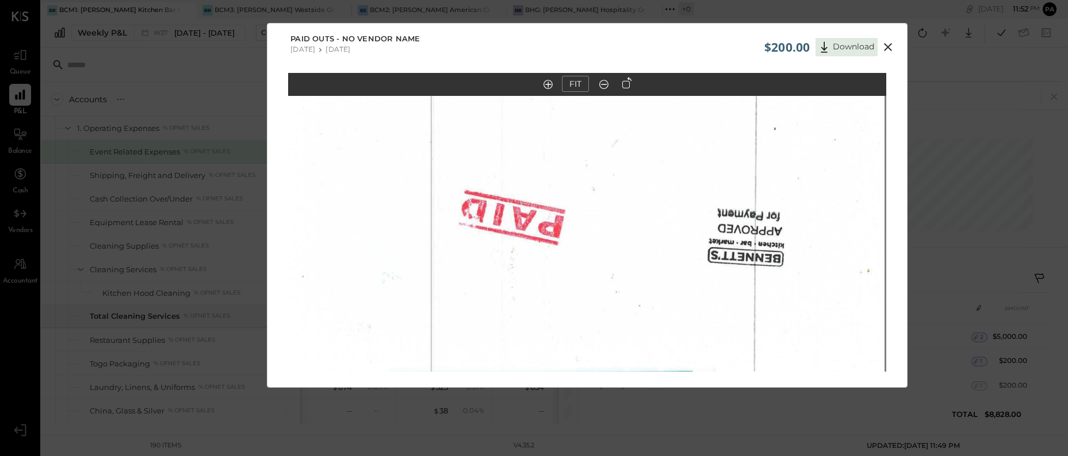
drag, startPoint x: 599, startPoint y: 171, endPoint x: 592, endPoint y: 409, distance: 238.1
click at [598, 436] on div "$200.00 Download Paid Outs - No Vendor Name [DATE] [DATE] FIT" at bounding box center [534, 228] width 1068 height 456
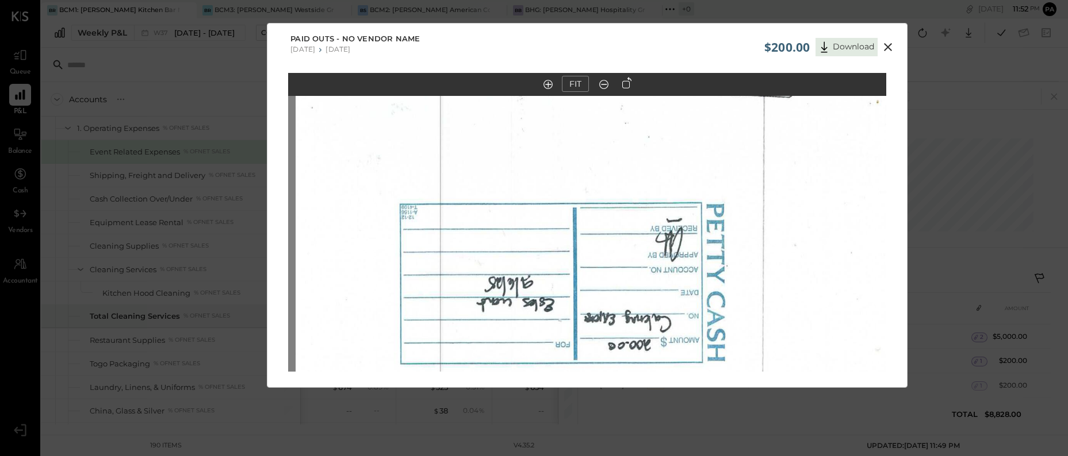
drag, startPoint x: 604, startPoint y: 346, endPoint x: 611, endPoint y: 185, distance: 161.7
click at [611, 185] on img at bounding box center [594, 306] width 598 height 770
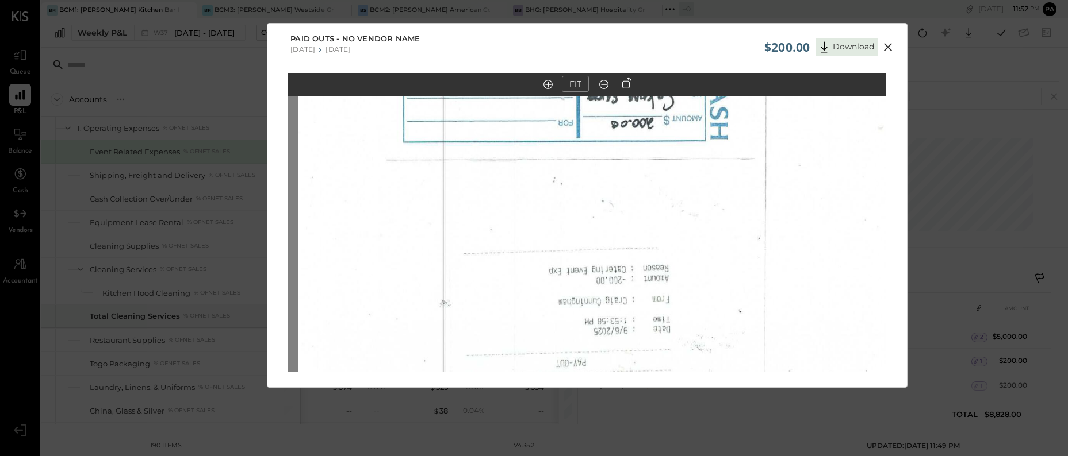
drag, startPoint x: 605, startPoint y: 289, endPoint x: 606, endPoint y: 143, distance: 146.0
click at [606, 143] on img at bounding box center [597, 84] width 598 height 770
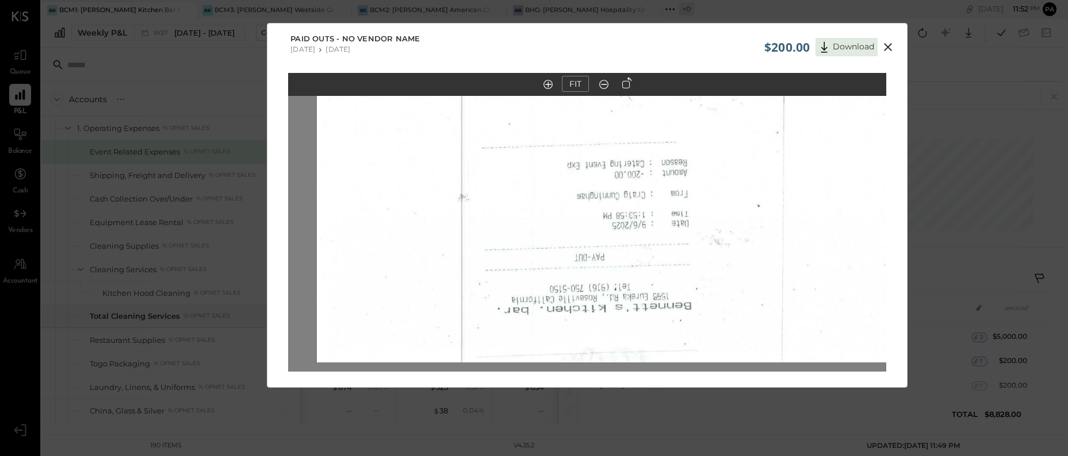
drag, startPoint x: 600, startPoint y: 259, endPoint x: 608, endPoint y: 240, distance: 20.6
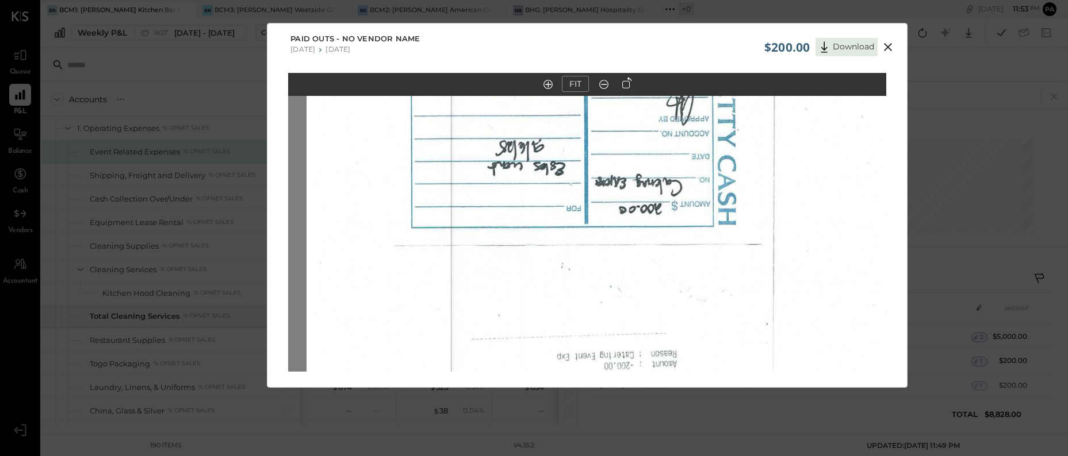
drag, startPoint x: 693, startPoint y: 275, endPoint x: 703, endPoint y: 302, distance: 28.2
click at [703, 302] on img at bounding box center [605, 169] width 598 height 770
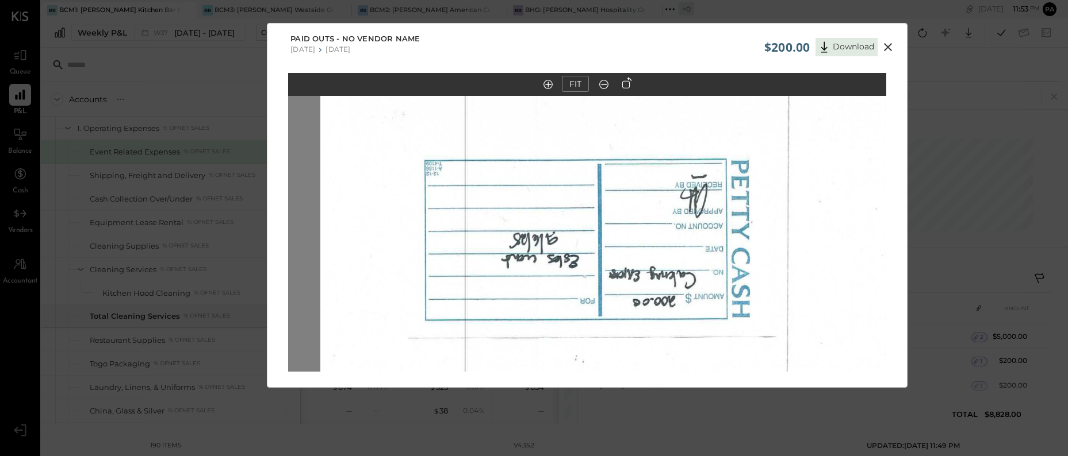
click at [704, 256] on img at bounding box center [619, 262] width 598 height 770
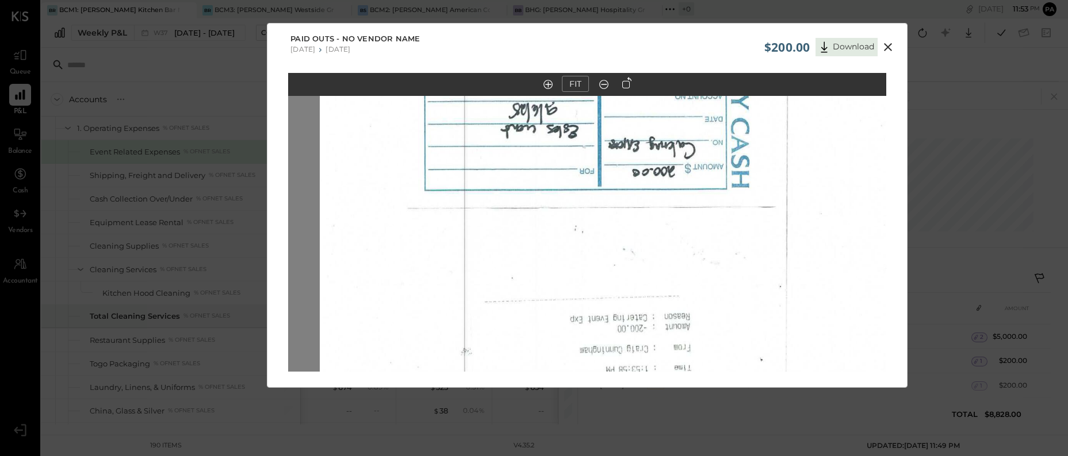
drag, startPoint x: 715, startPoint y: 283, endPoint x: 709, endPoint y: 149, distance: 134.6
click at [709, 149] on img at bounding box center [619, 132] width 598 height 770
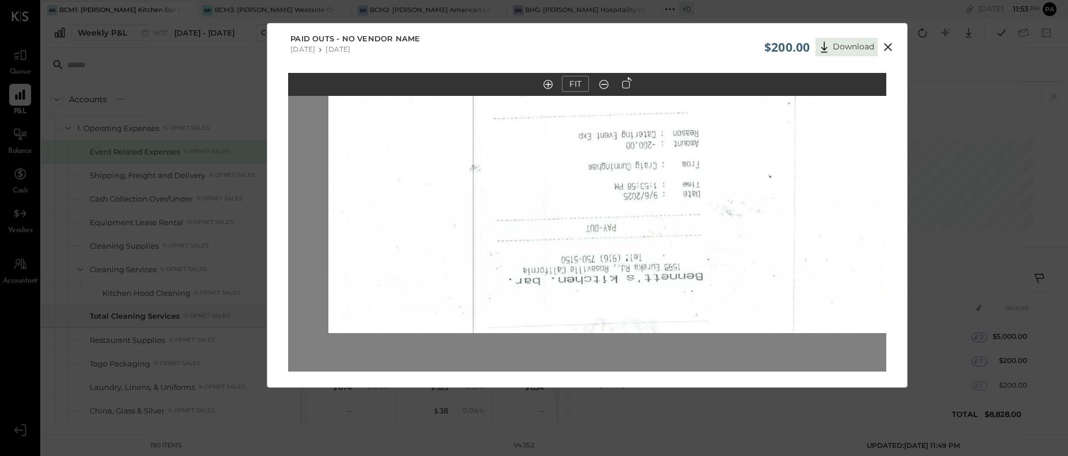
drag, startPoint x: 702, startPoint y: 277, endPoint x: 711, endPoint y: 167, distance: 109.6
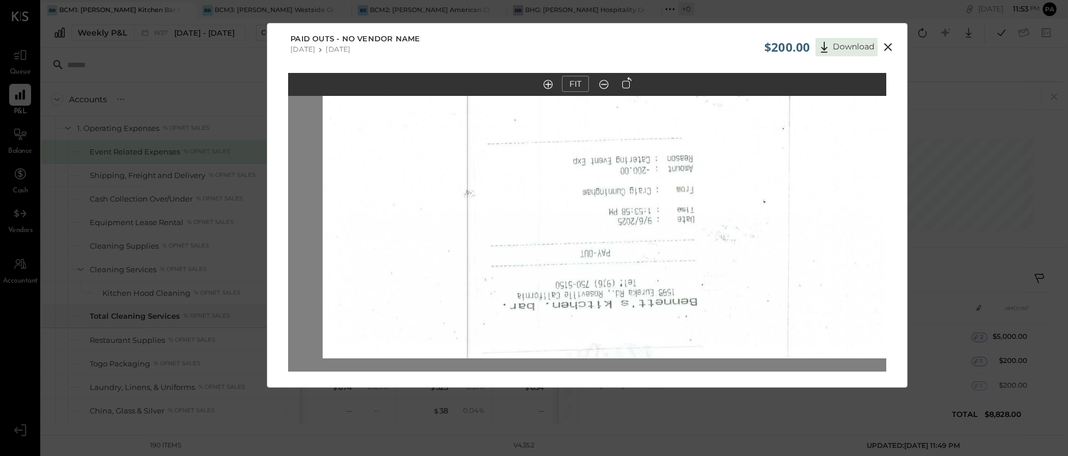
drag, startPoint x: 750, startPoint y: 179, endPoint x: 746, endPoint y: 195, distance: 16.5
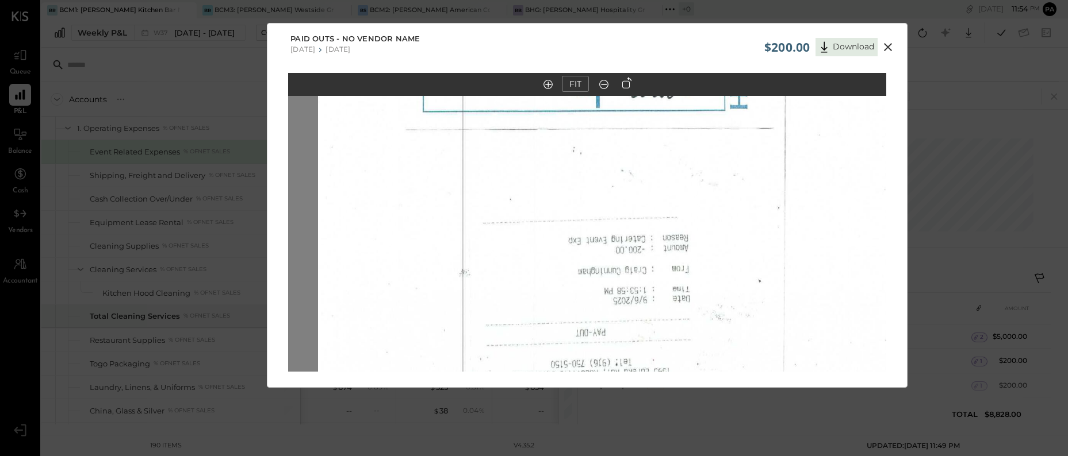
drag, startPoint x: 768, startPoint y: 153, endPoint x: 743, endPoint y: 61, distance: 95.4
click at [743, 61] on div "$200.00 Download Paid Outs - No Vendor Name [DATE] [DATE] FIT" at bounding box center [587, 205] width 640 height 365
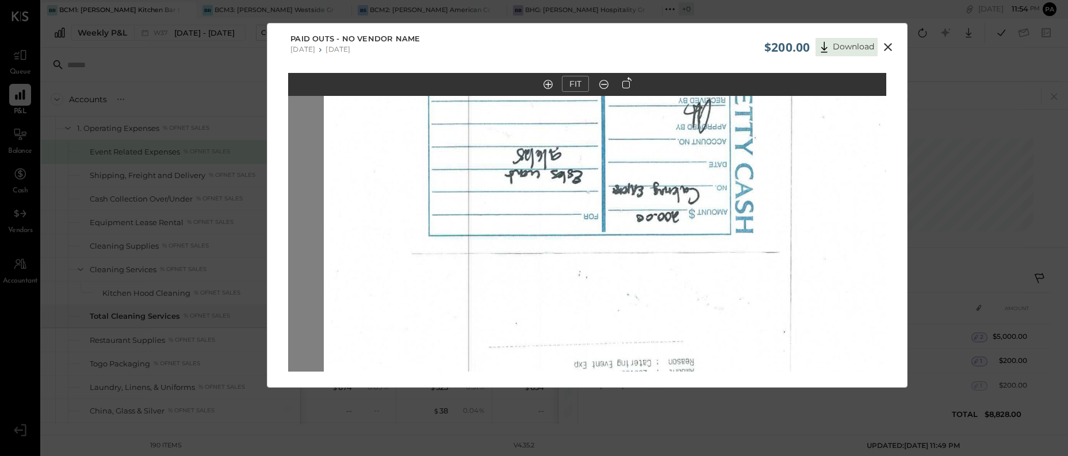
drag, startPoint x: 750, startPoint y: 219, endPoint x: 759, endPoint y: 156, distance: 63.8
click at [759, 156] on img at bounding box center [623, 177] width 598 height 770
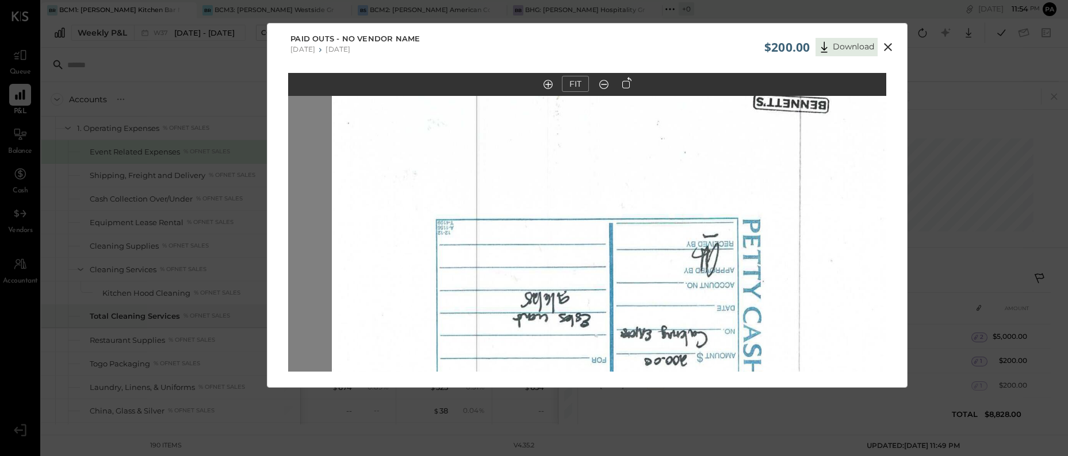
drag, startPoint x: 757, startPoint y: 251, endPoint x: 758, endPoint y: 126, distance: 124.2
click at [758, 126] on img at bounding box center [631, 321] width 598 height 770
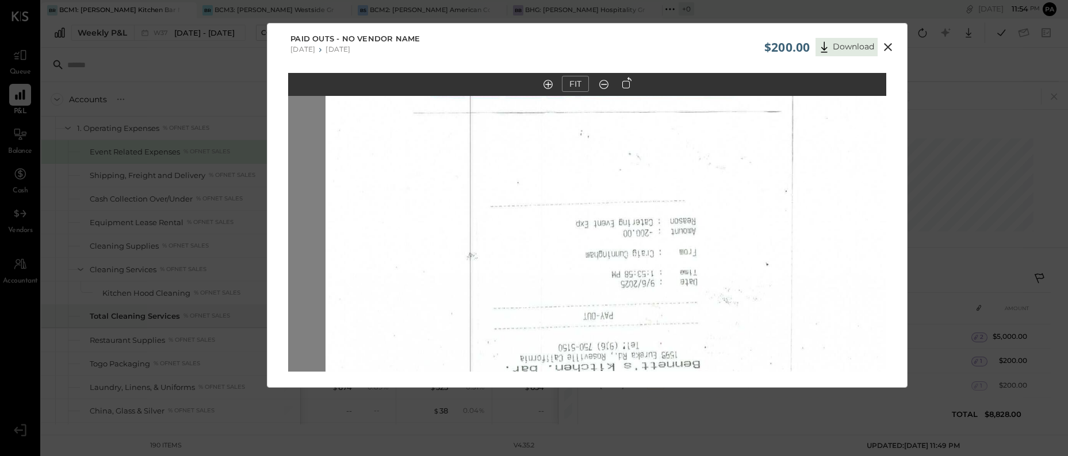
drag, startPoint x: 775, startPoint y: 233, endPoint x: 766, endPoint y: 97, distance: 137.1
click at [766, 97] on img at bounding box center [624, 37] width 598 height 770
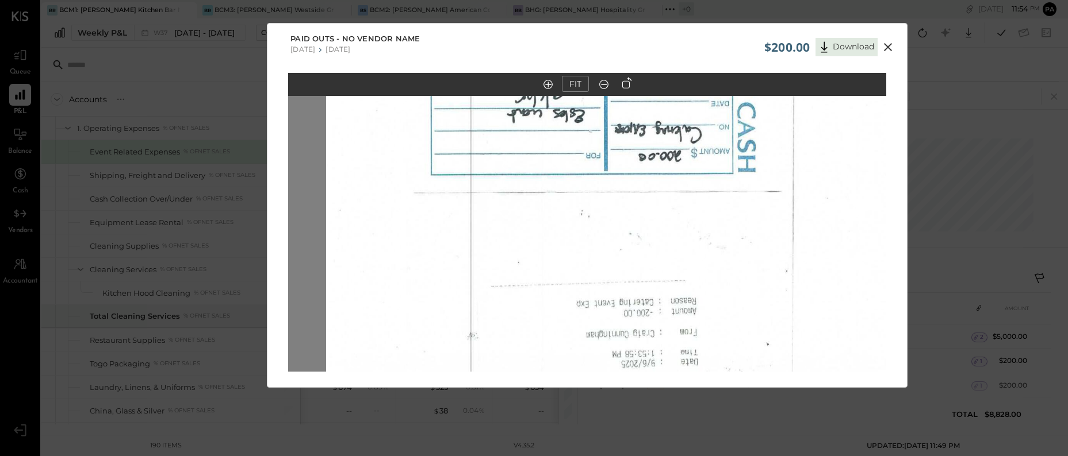
drag, startPoint x: 755, startPoint y: 181, endPoint x: 746, endPoint y: 69, distance: 111.9
click at [746, 69] on div "$200.00 Download Paid Outs - No Vendor Name [DATE] [DATE] FIT" at bounding box center [587, 205] width 640 height 365
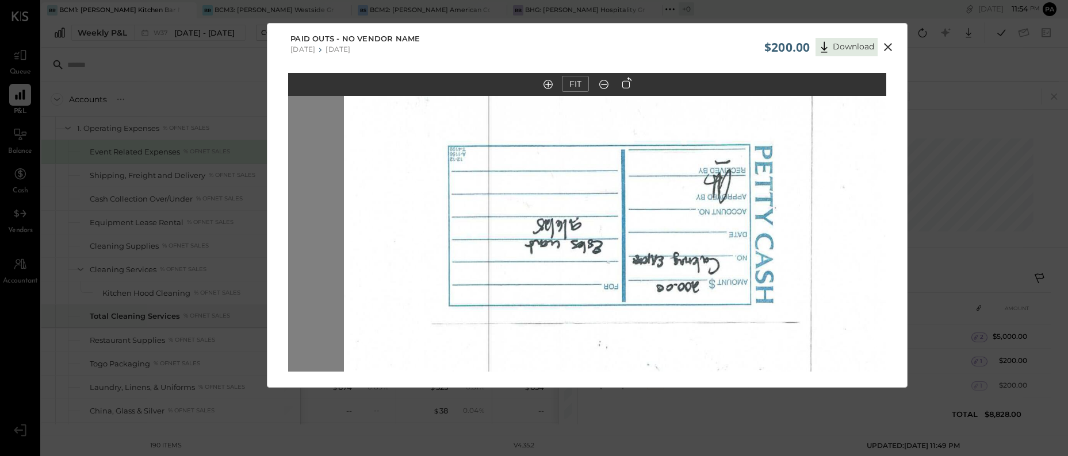
drag, startPoint x: 763, startPoint y: 229, endPoint x: 759, endPoint y: 184, distance: 45.6
click at [761, 201] on img at bounding box center [643, 248] width 598 height 770
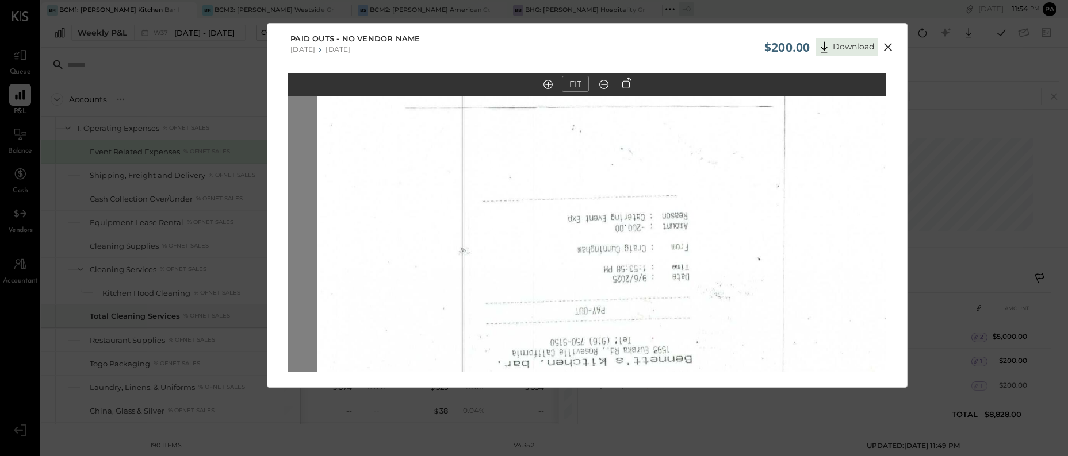
drag, startPoint x: 818, startPoint y: 249, endPoint x: 806, endPoint y: 159, distance: 91.1
click at [806, 163] on img at bounding box center [616, 31] width 598 height 770
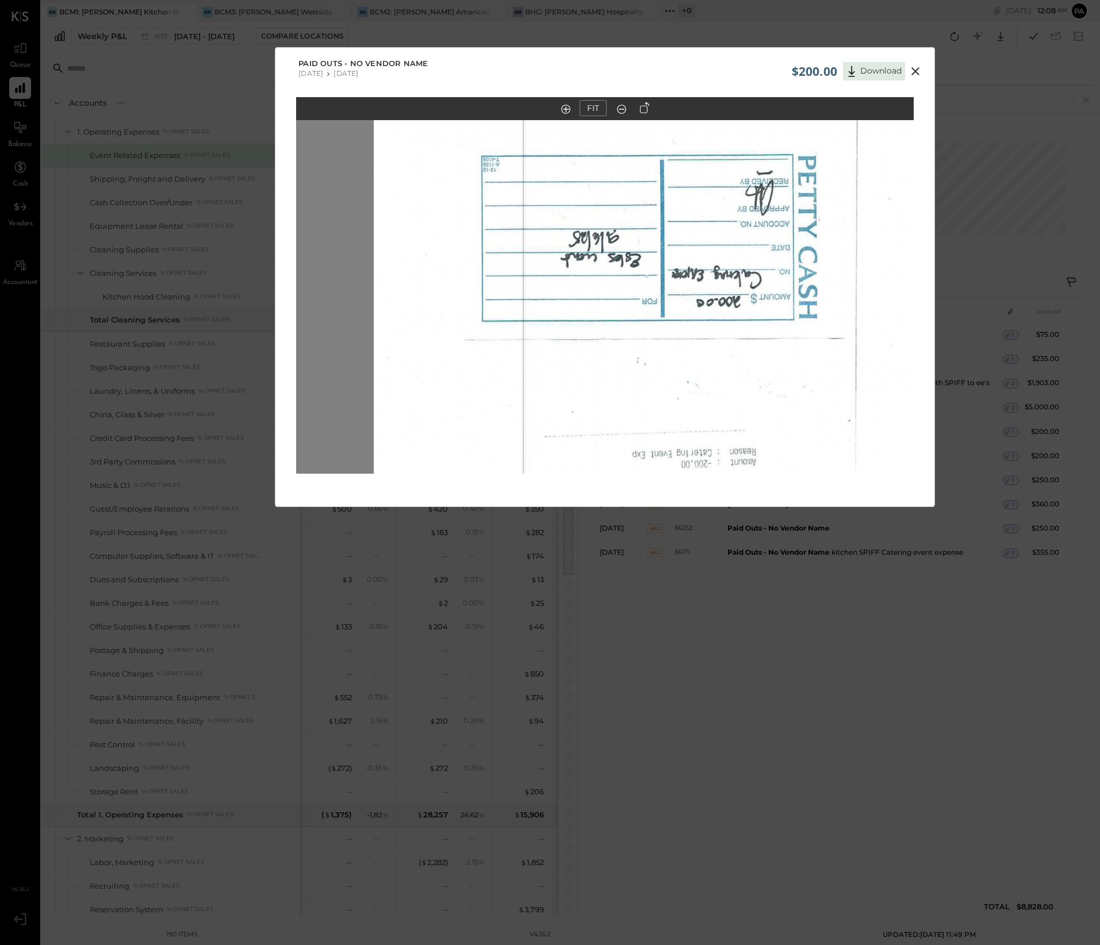
drag, startPoint x: 825, startPoint y: 339, endPoint x: 833, endPoint y: 335, distance: 9.0
click at [833, 335] on img at bounding box center [682, 260] width 617 height 795
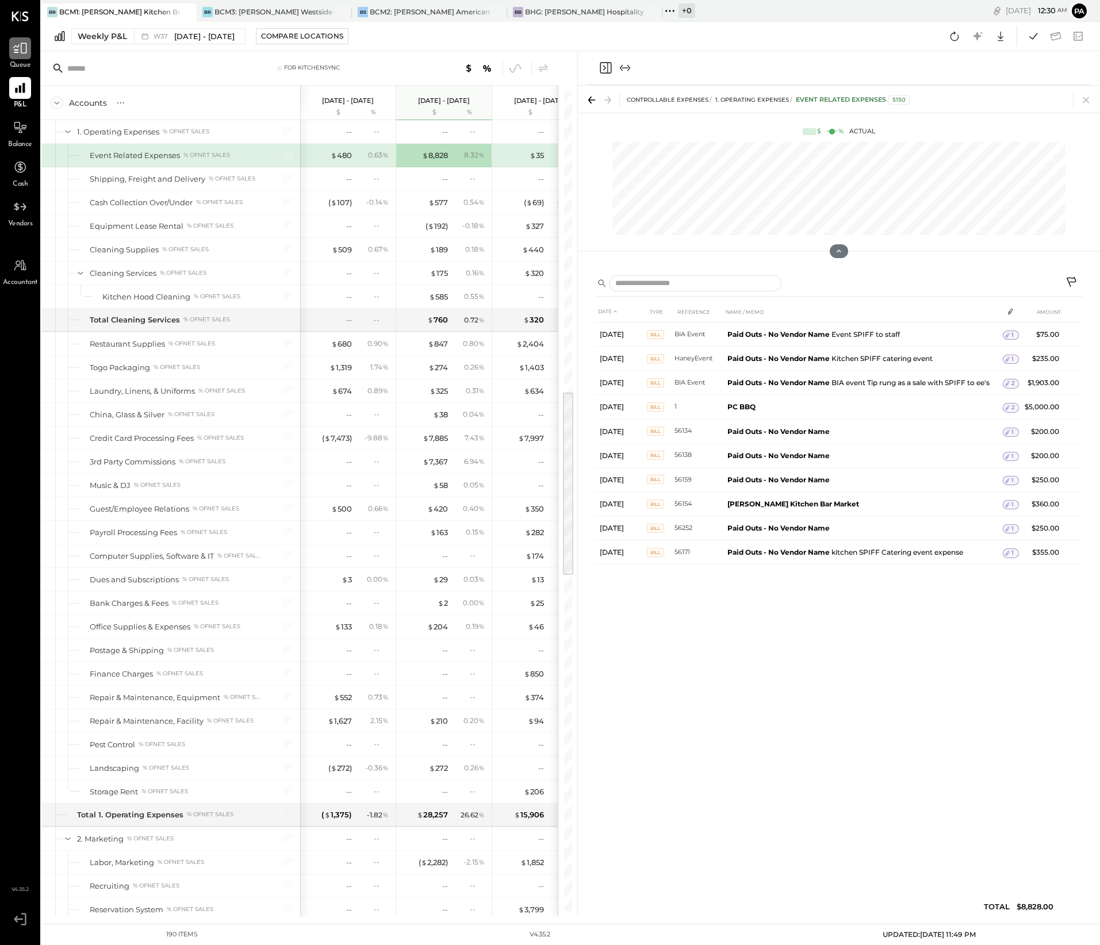
click at [19, 51] on icon at bounding box center [20, 48] width 15 height 15
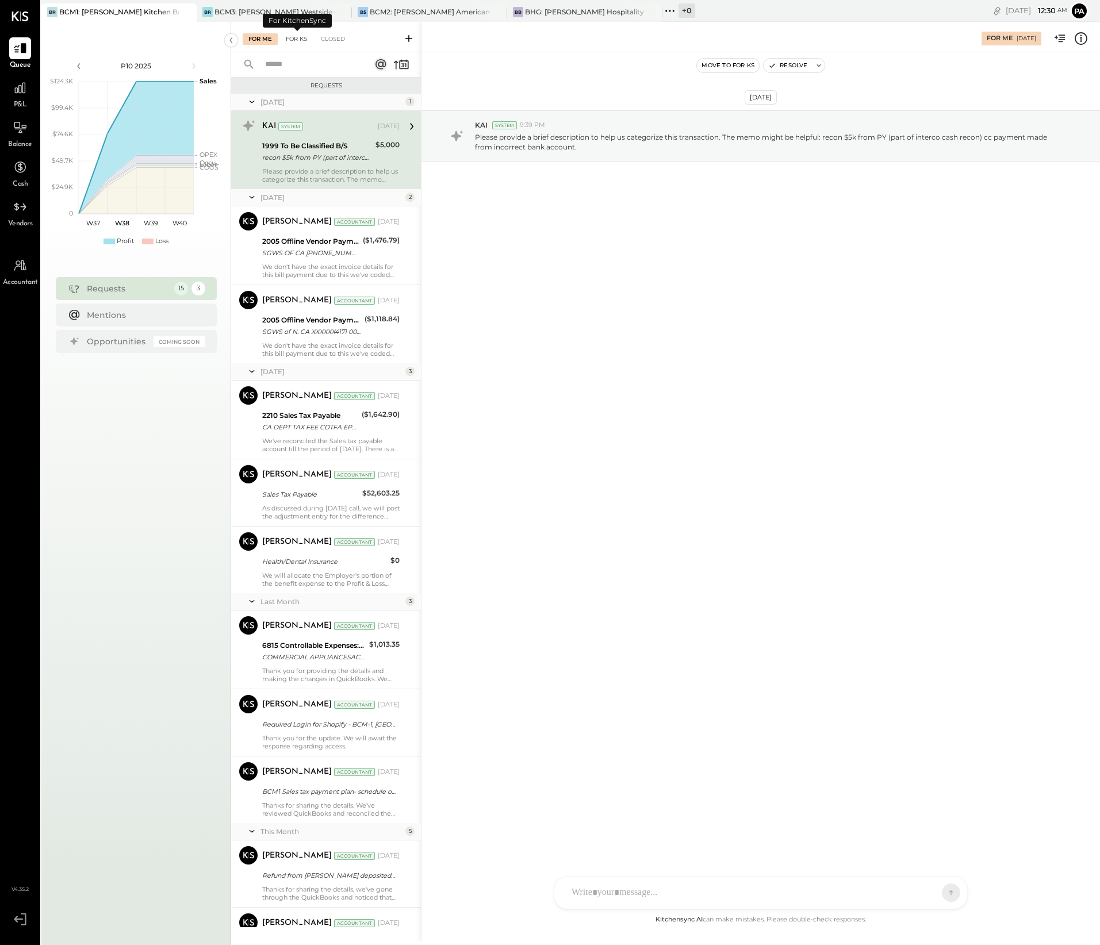
click at [300, 40] on div "For KS" at bounding box center [296, 38] width 33 height 11
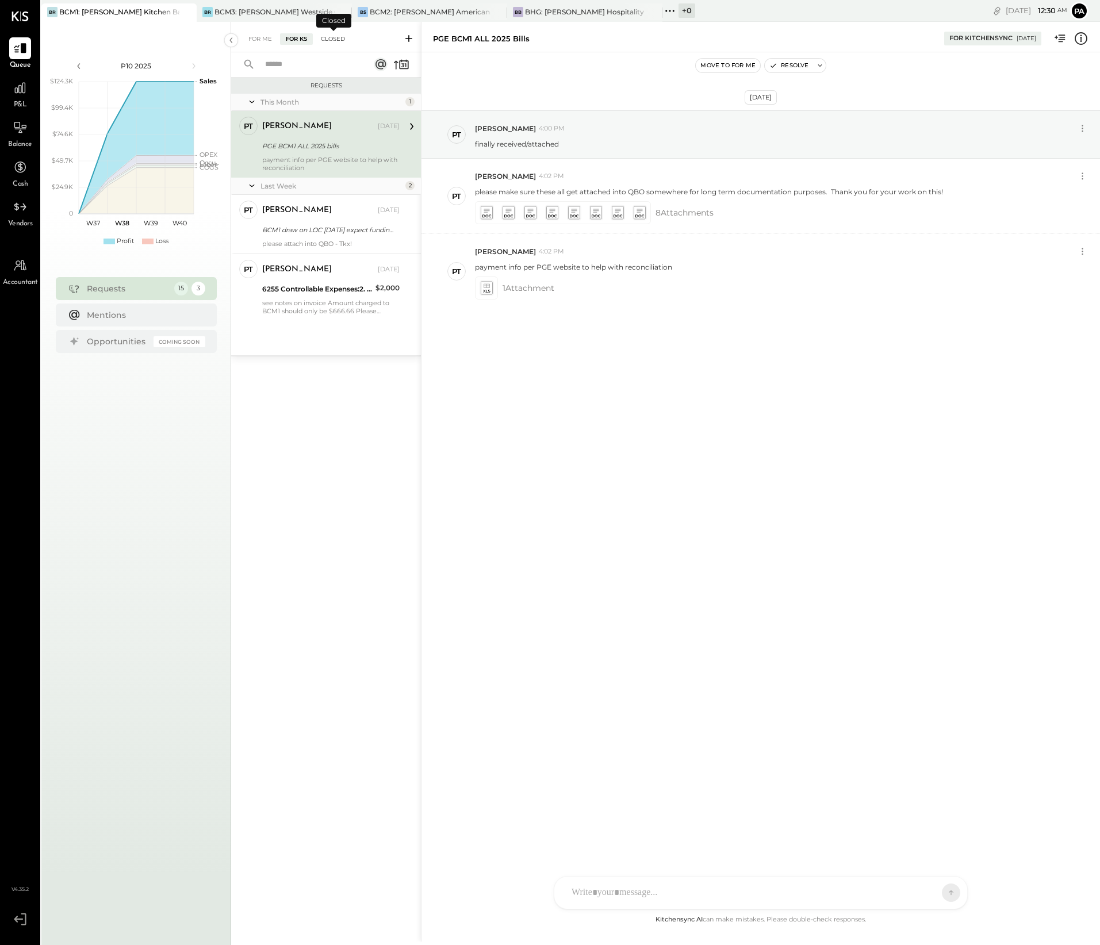
click at [326, 36] on div "Closed" at bounding box center [333, 38] width 36 height 11
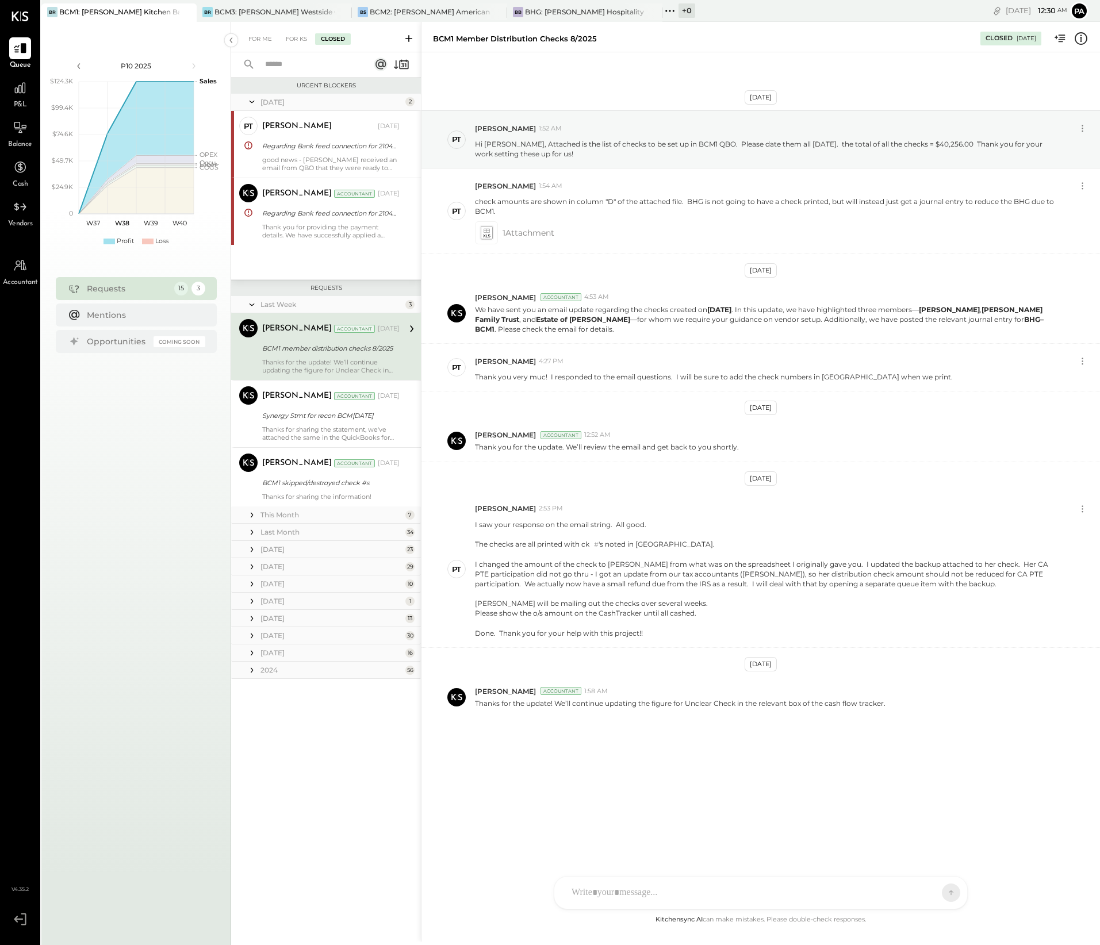
click at [282, 456] on div "This Month" at bounding box center [331, 515] width 142 height 10
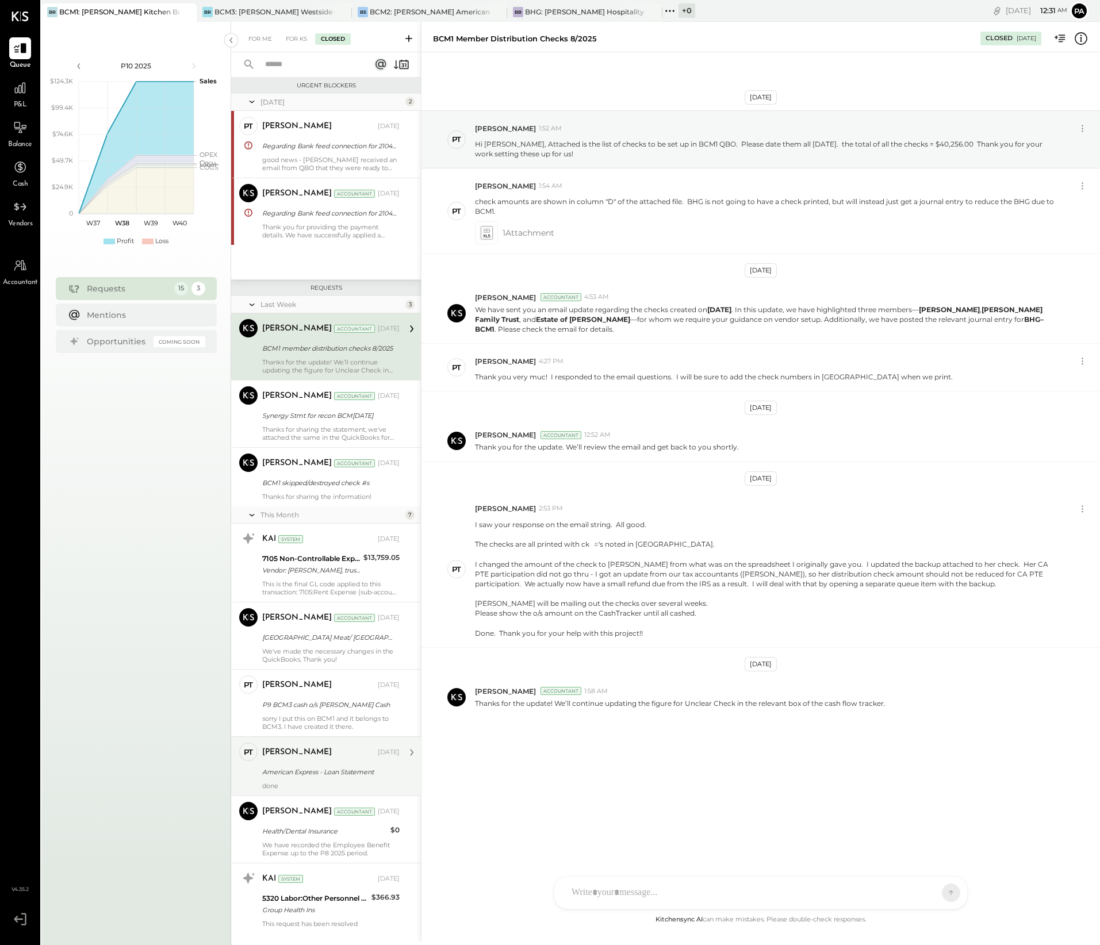
click at [339, 456] on div "American Express - Loan Statement" at bounding box center [329, 771] width 134 height 11
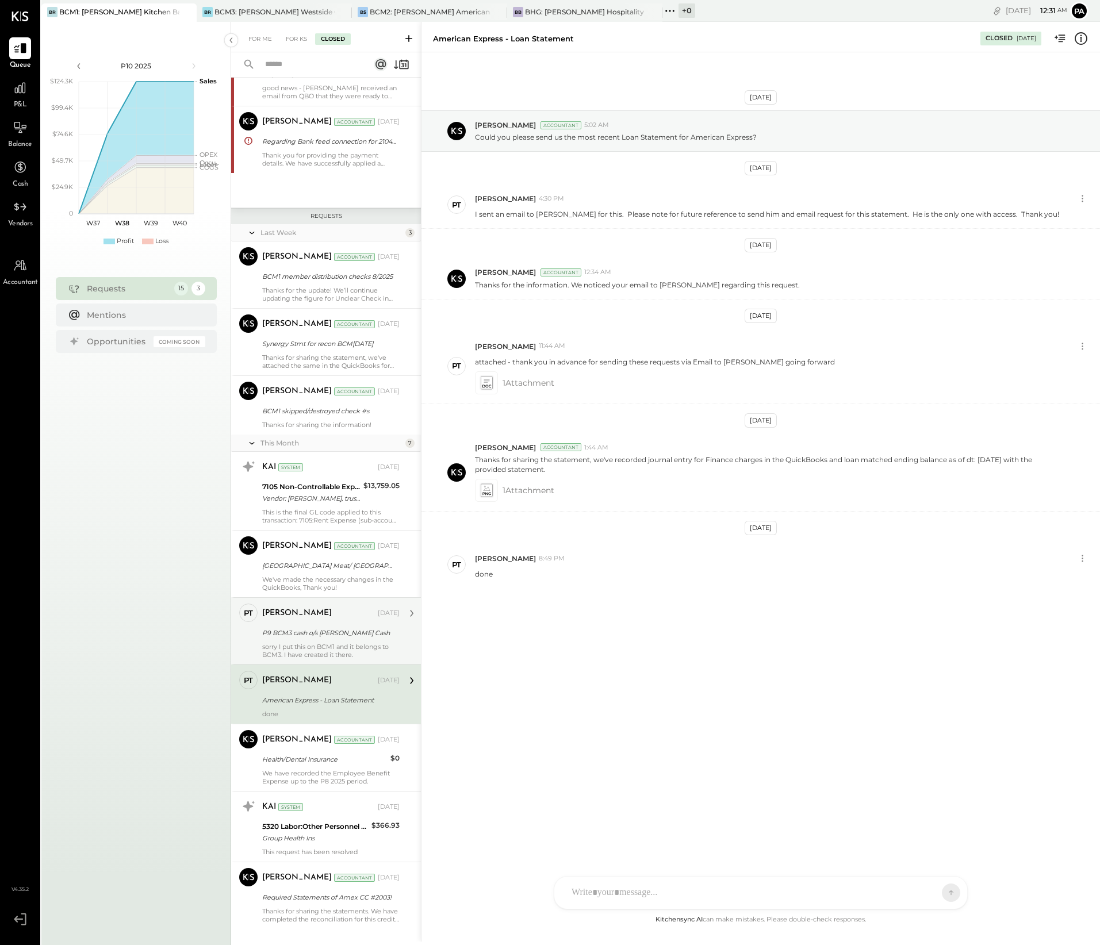
scroll to position [144, 0]
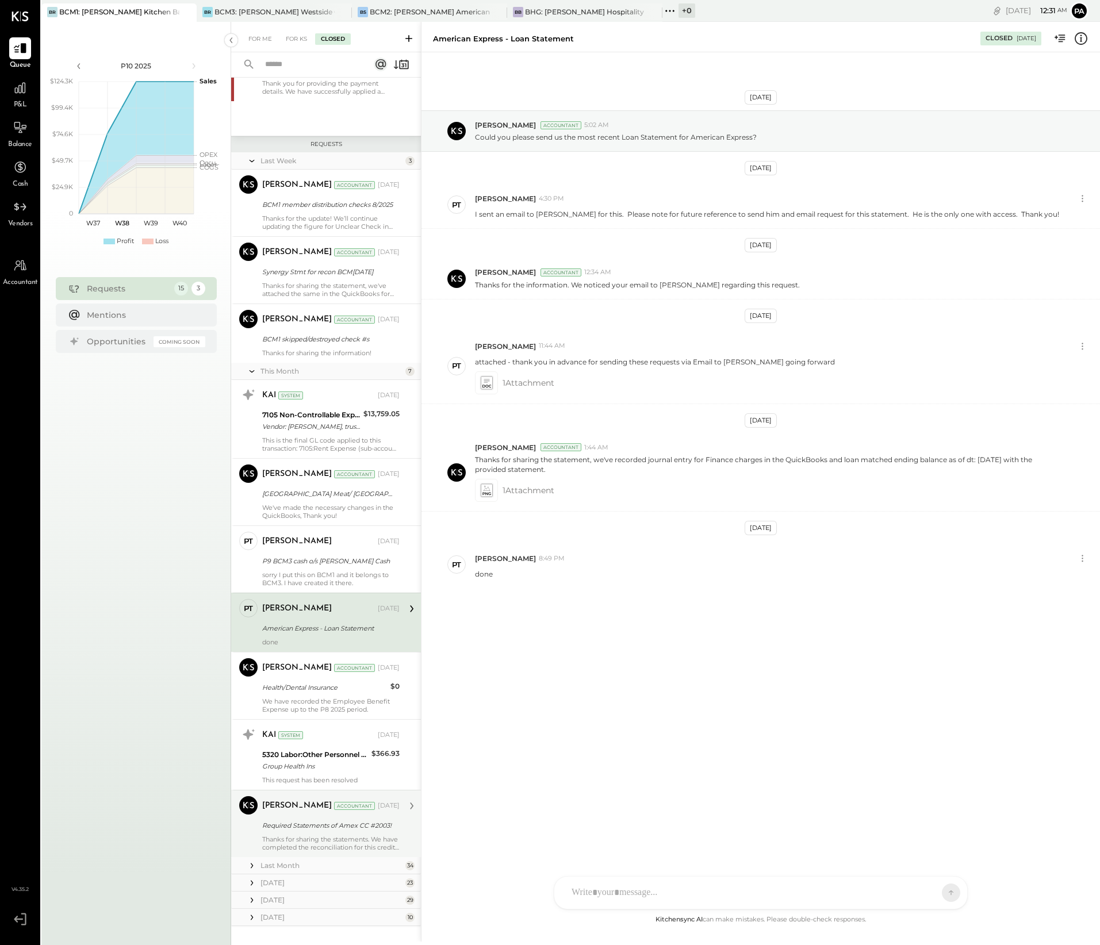
click at [365, 456] on div "[PERSON_NAME] Accountant [DATE] Required Statements of Amex CC #2003! Thanks fo…" at bounding box center [330, 823] width 137 height 55
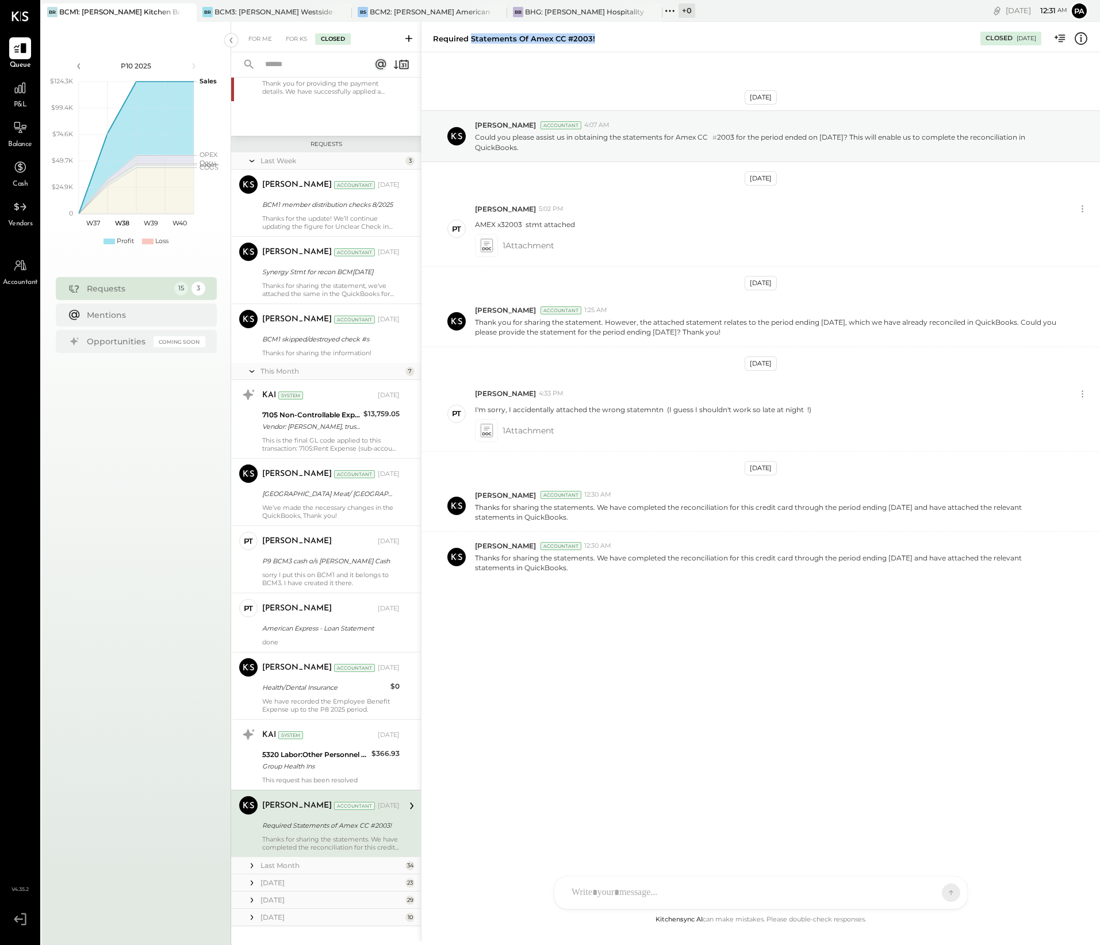
drag, startPoint x: 596, startPoint y: 39, endPoint x: 473, endPoint y: 41, distance: 123.6
click at [473, 41] on div "Required Statements of Amex CC #2003!" at bounding box center [701, 38] width 536 height 11
copy div "Statements of Amex CC #2003!"
click at [297, 40] on div "For KS" at bounding box center [296, 38] width 33 height 11
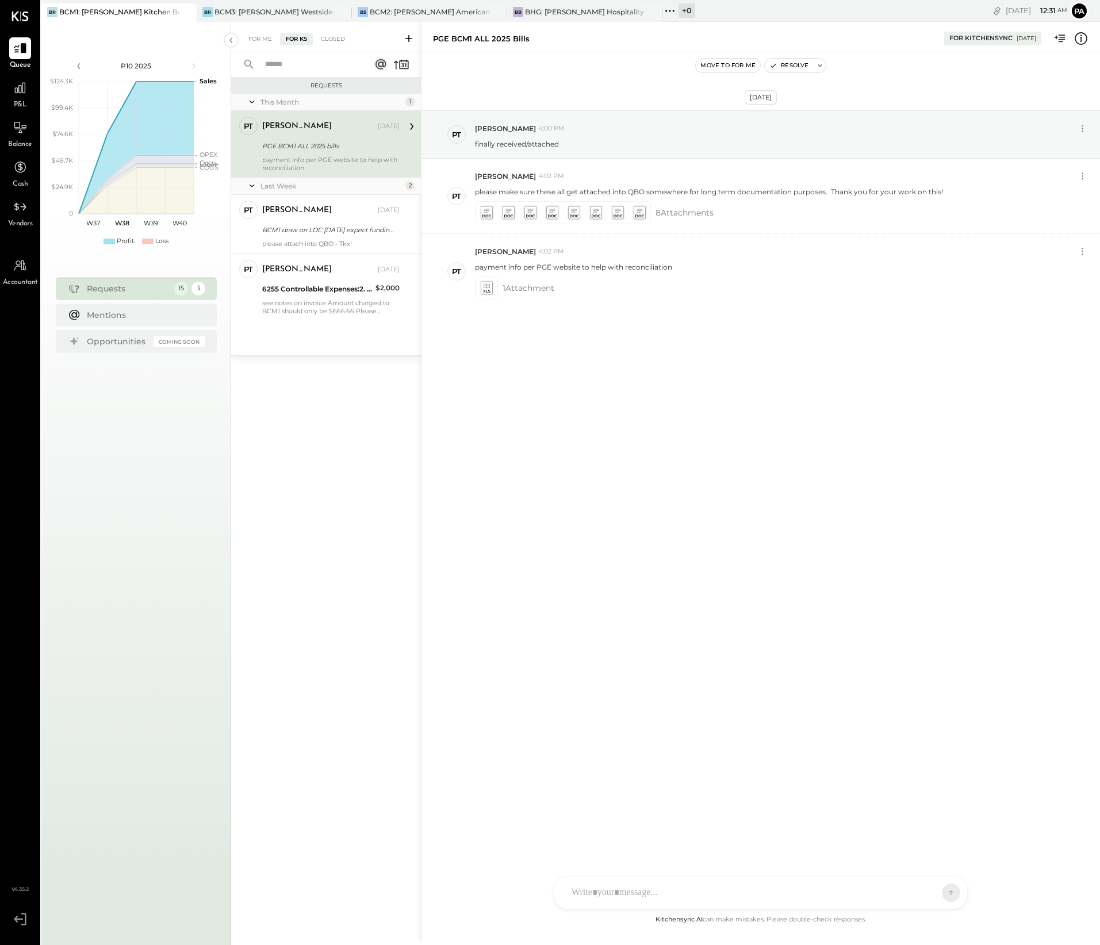
click at [408, 36] on icon at bounding box center [408, 38] width 11 height 11
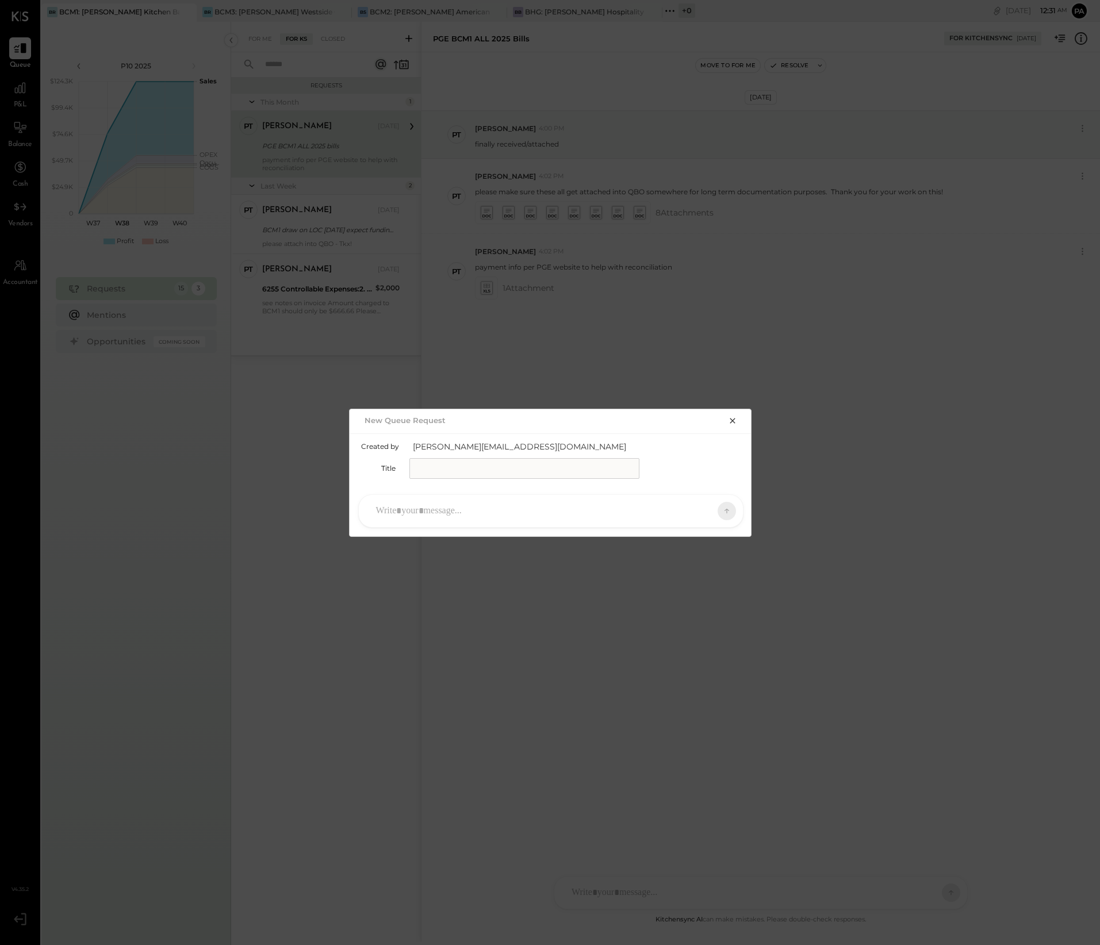
click at [435, 456] on input "text" at bounding box center [524, 468] width 230 height 21
paste input "**********"
type input "**********"
click at [477, 456] on div at bounding box center [540, 510] width 340 height 25
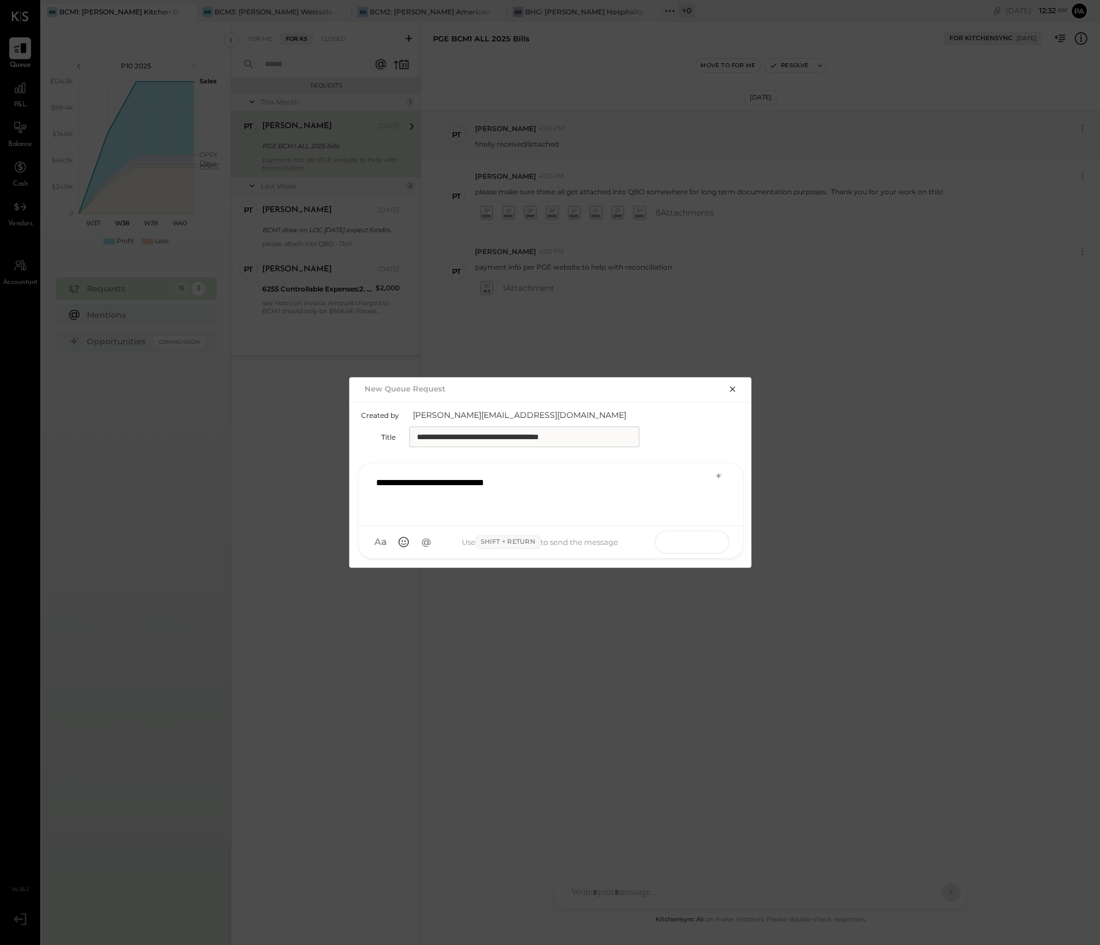
click at [715, 456] on button at bounding box center [705, 541] width 42 height 17
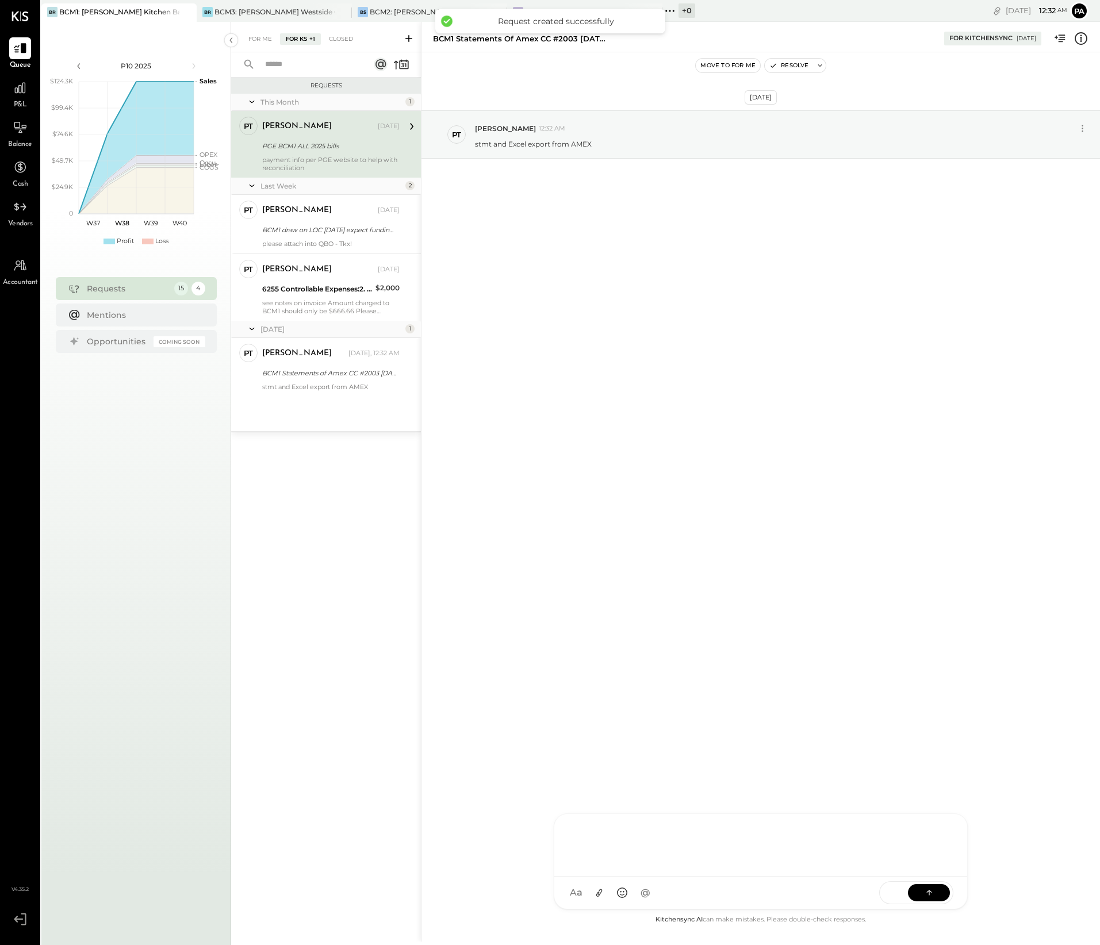
click at [618, 456] on div "C [PERSON_NAME] PT [PERSON_NAME] VD [PERSON_NAME] MB [PERSON_NAME] MESSAGE SUGG…" at bounding box center [761, 861] width 414 height 96
click at [598, 456] on icon at bounding box center [599, 893] width 12 height 12
click at [599, 456] on icon at bounding box center [599, 893] width 12 height 12
click at [928, 456] on icon at bounding box center [928, 891] width 11 height 11
